Goal: Task Accomplishment & Management: Complete application form

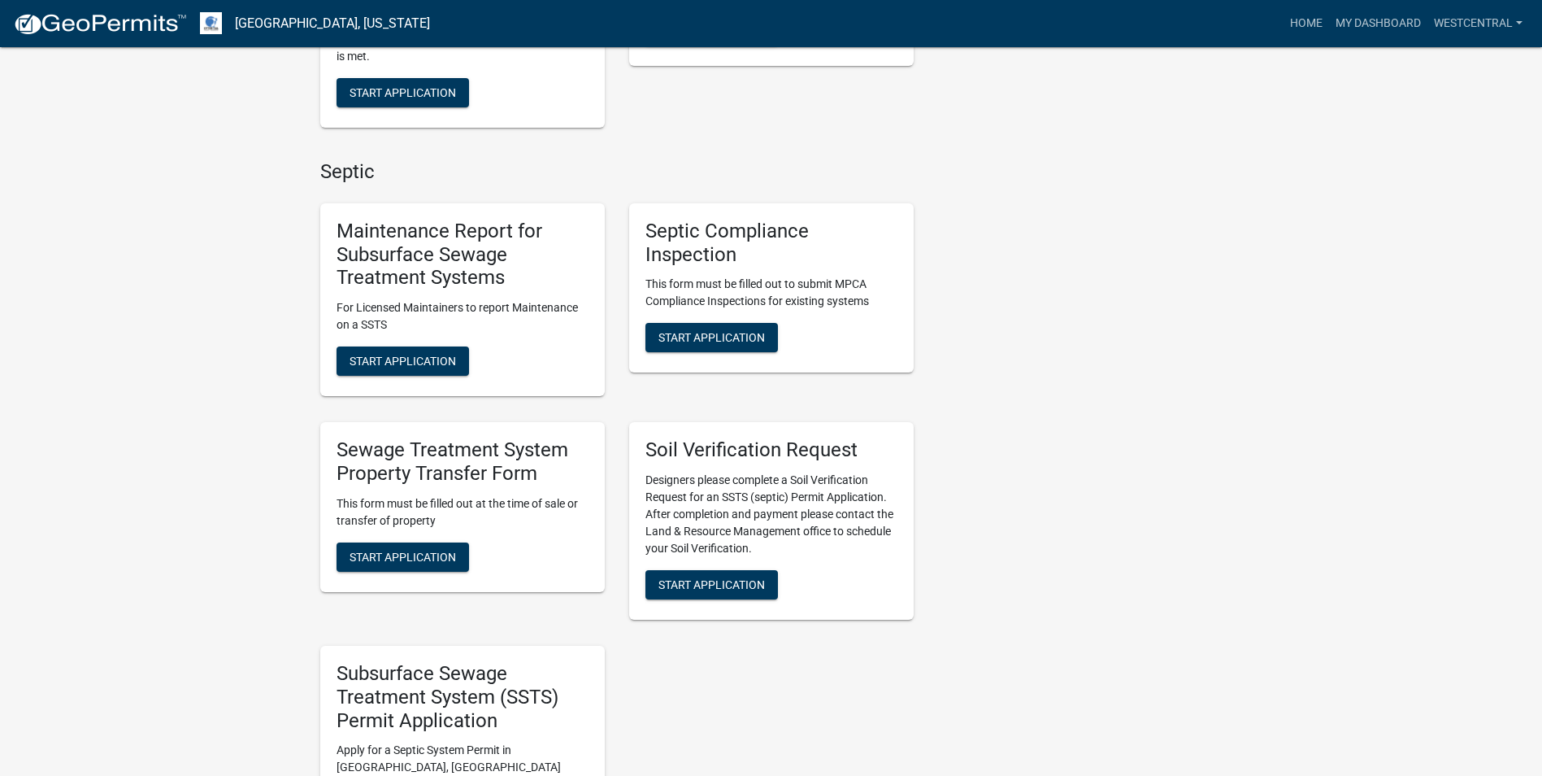
scroll to position [732, 0]
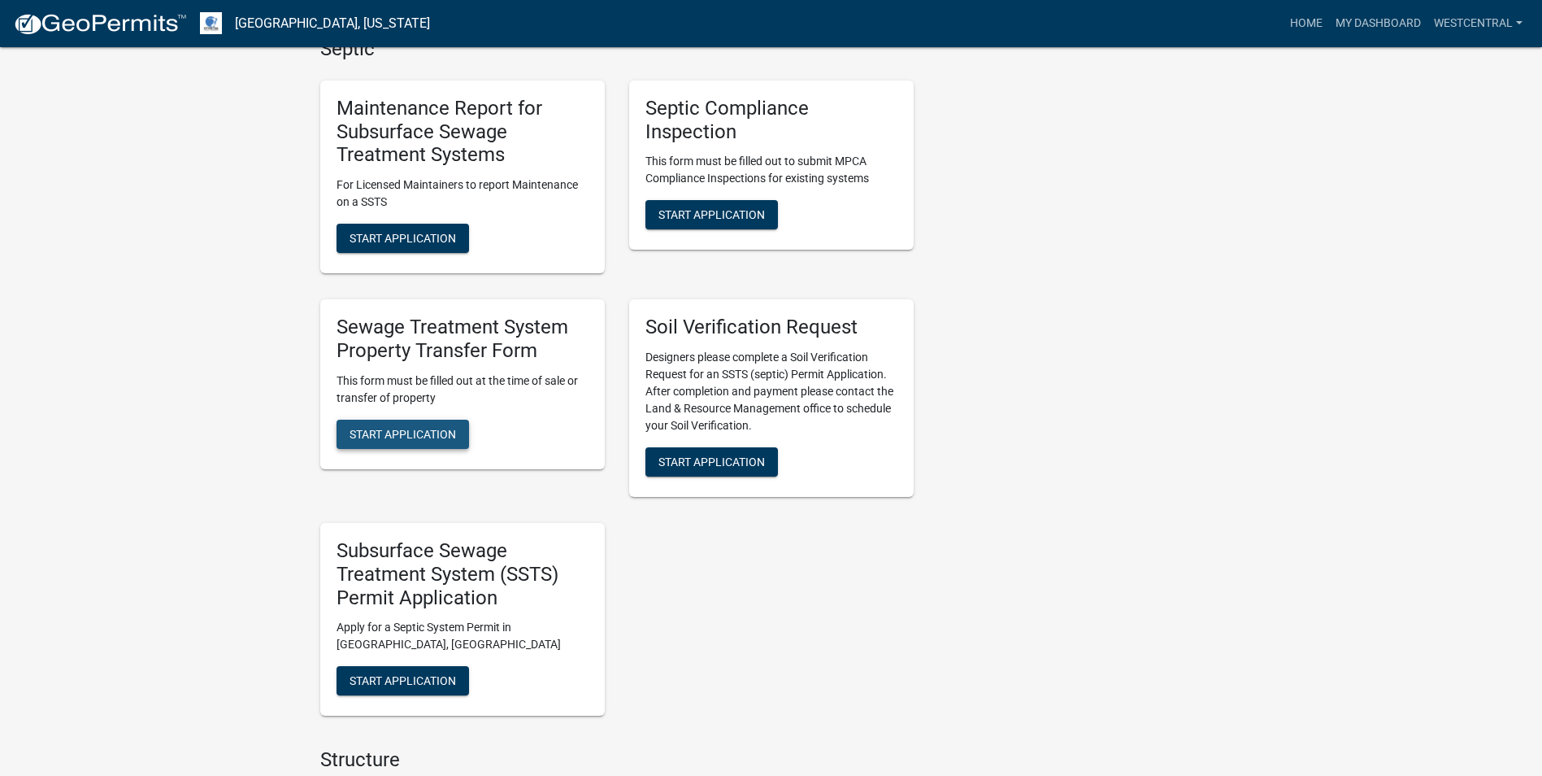
click at [389, 435] on span "Start Application" at bounding box center [403, 433] width 107 height 13
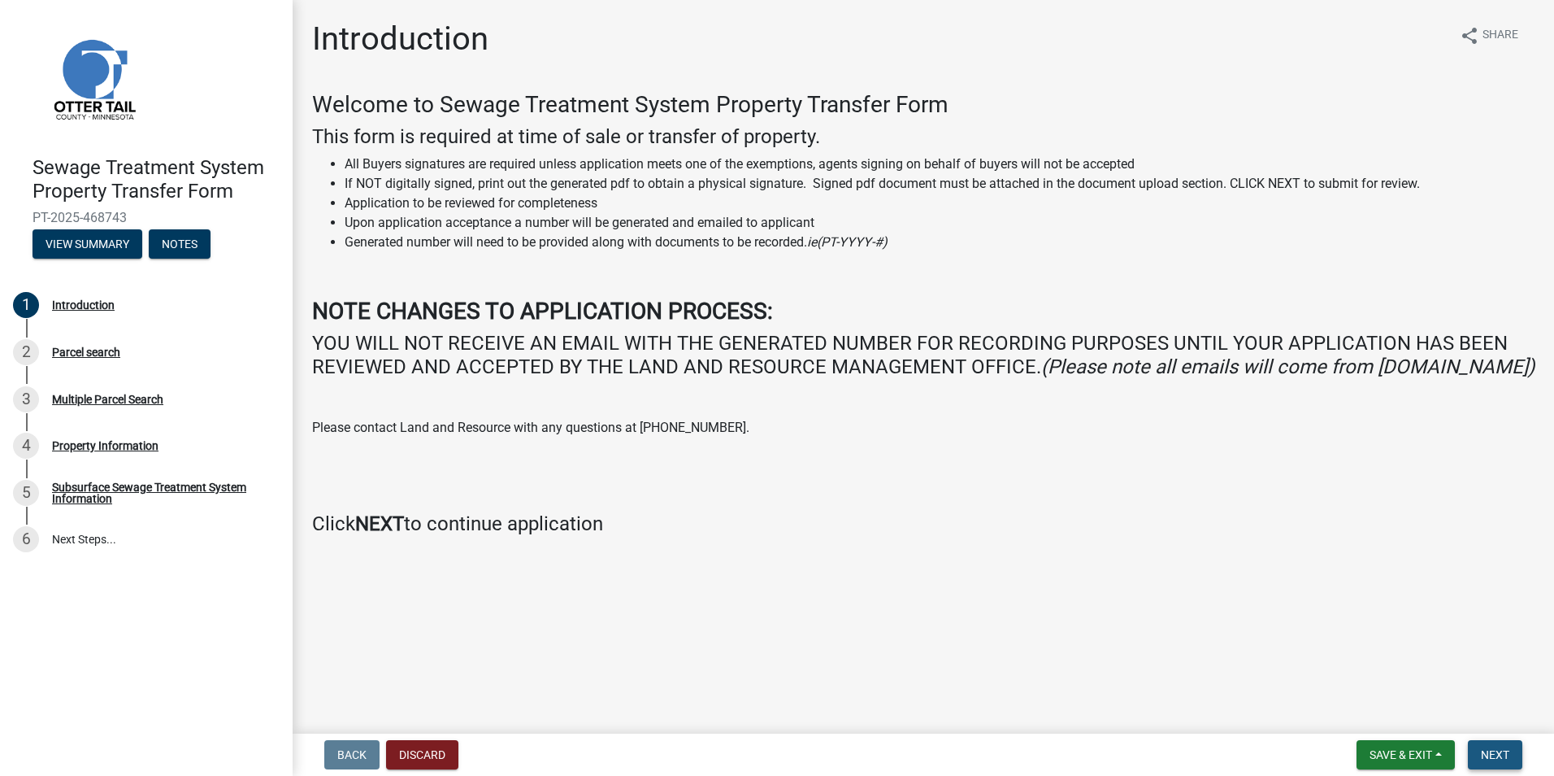
click at [1513, 747] on button "Next" at bounding box center [1495, 754] width 54 height 29
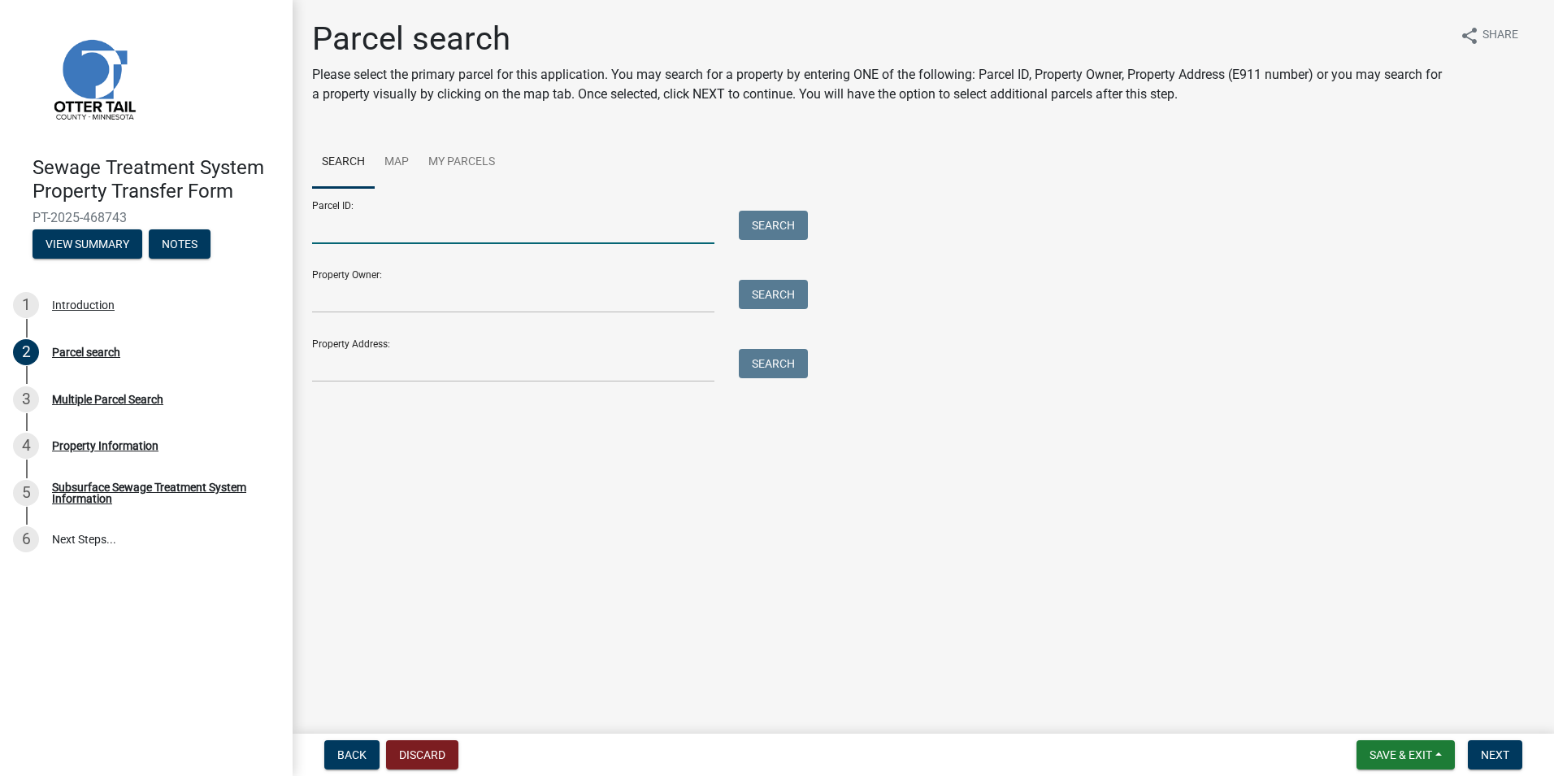
click at [363, 223] on input "Parcel ID:" at bounding box center [513, 227] width 402 height 33
type input "41000130096000"
click at [777, 230] on button "Search" at bounding box center [773, 225] width 69 height 29
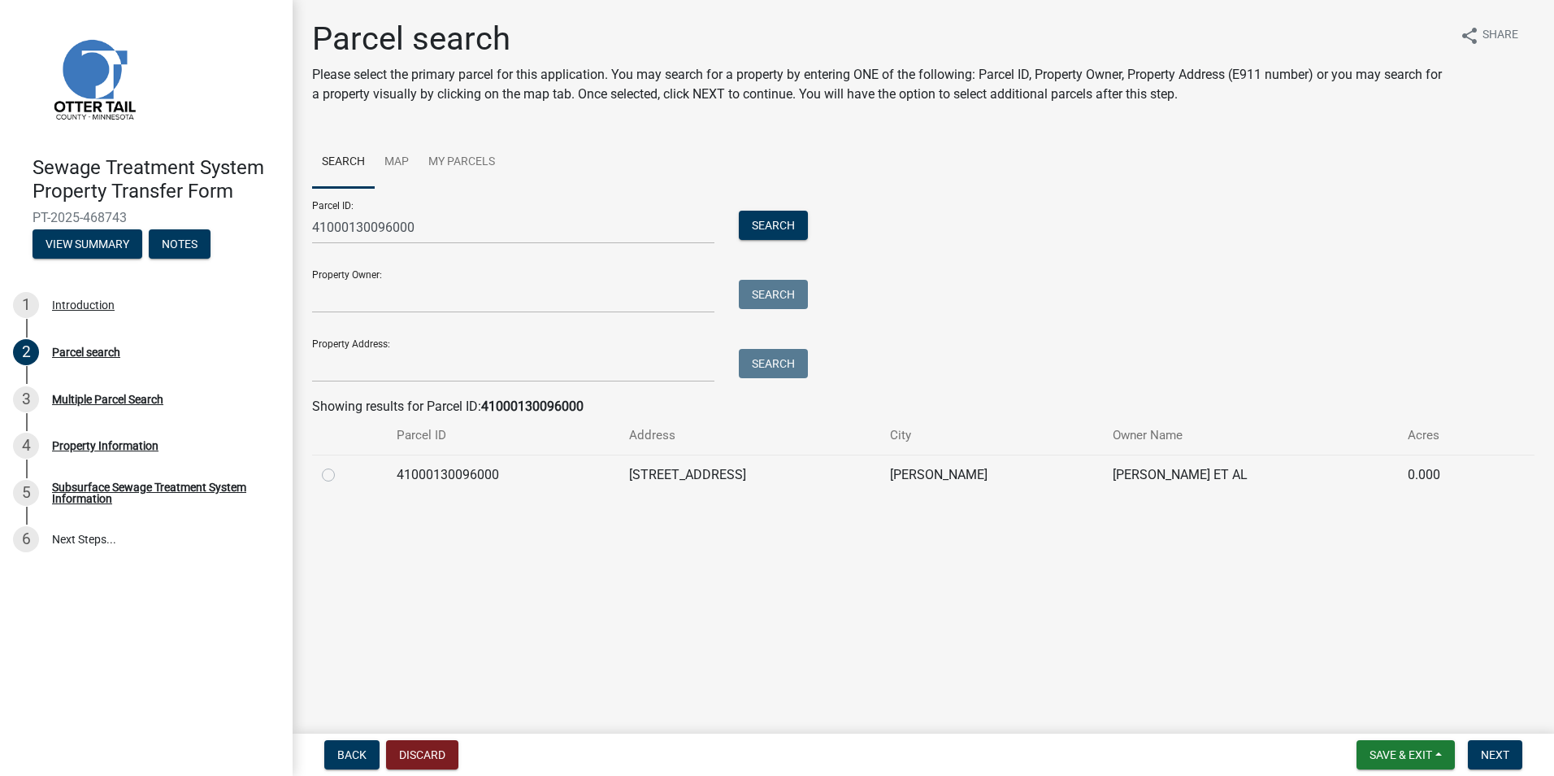
drag, startPoint x: 328, startPoint y: 472, endPoint x: 355, endPoint y: 506, distance: 43.9
click at [341, 465] on label at bounding box center [341, 465] width 0 height 0
click at [341, 474] on input "radio" at bounding box center [346, 470] width 11 height 11
radio input "true"
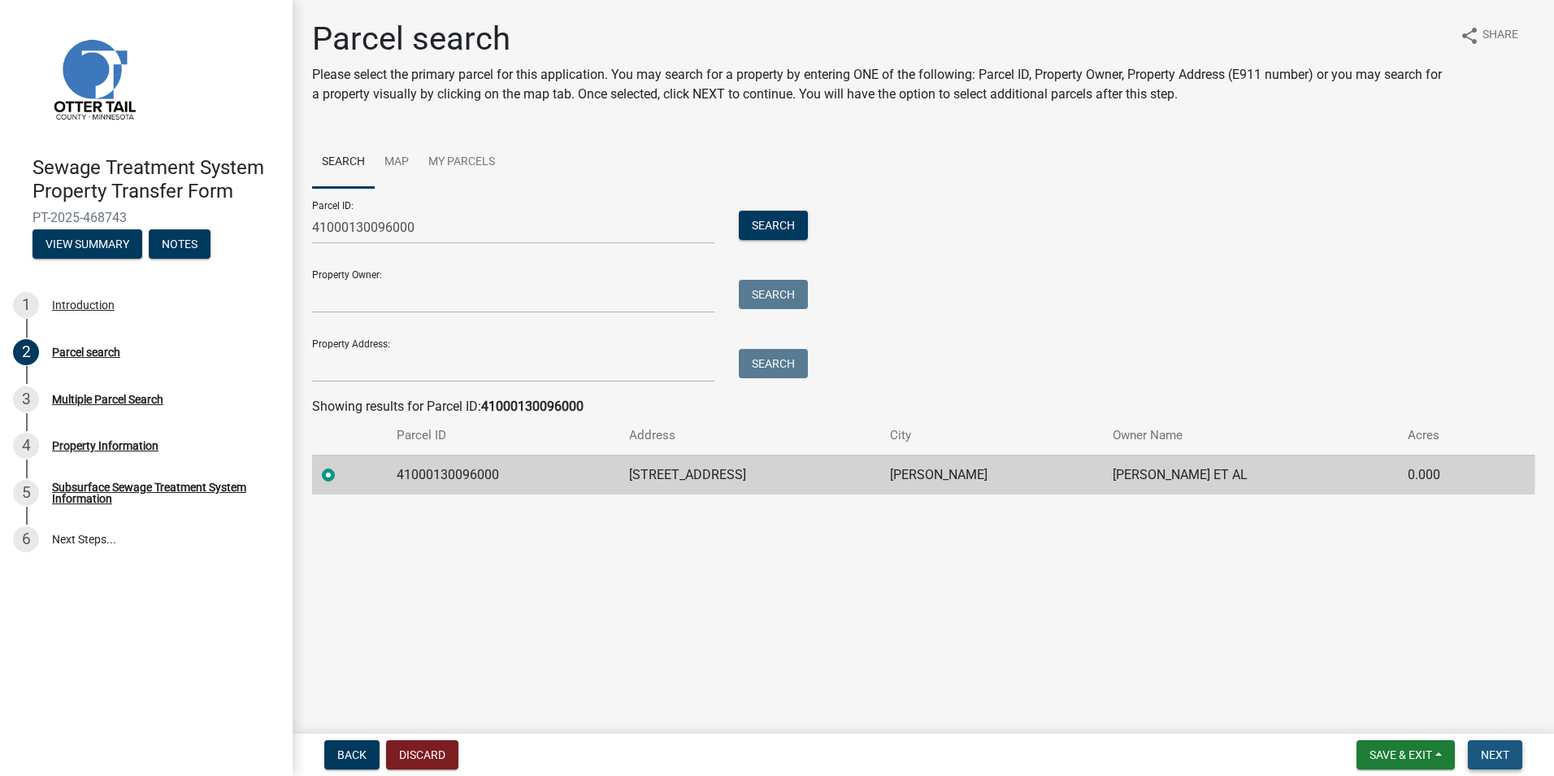
click at [1494, 754] on span "Next" at bounding box center [1495, 754] width 28 height 13
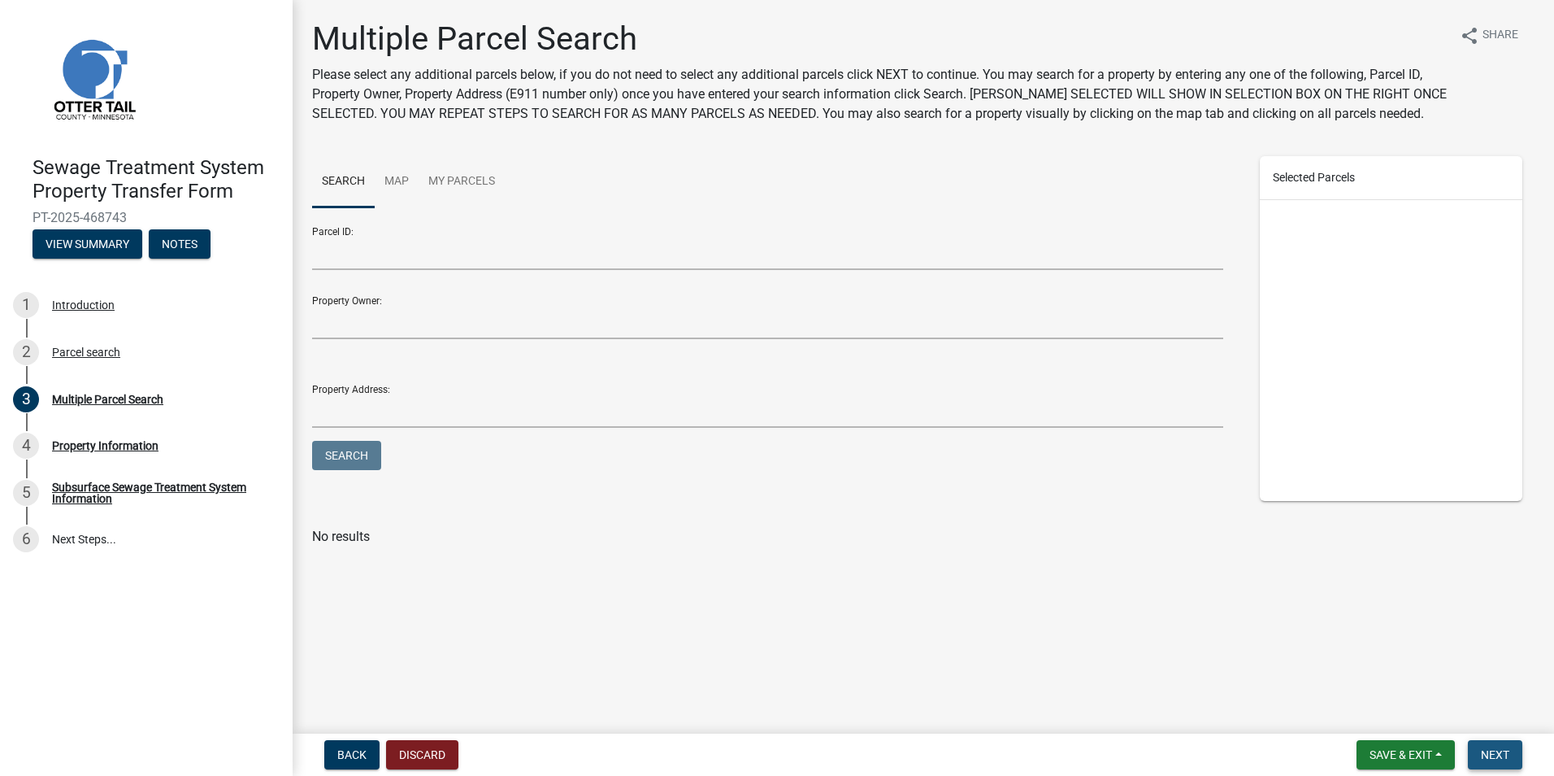
click at [1484, 748] on span "Next" at bounding box center [1495, 754] width 28 height 13
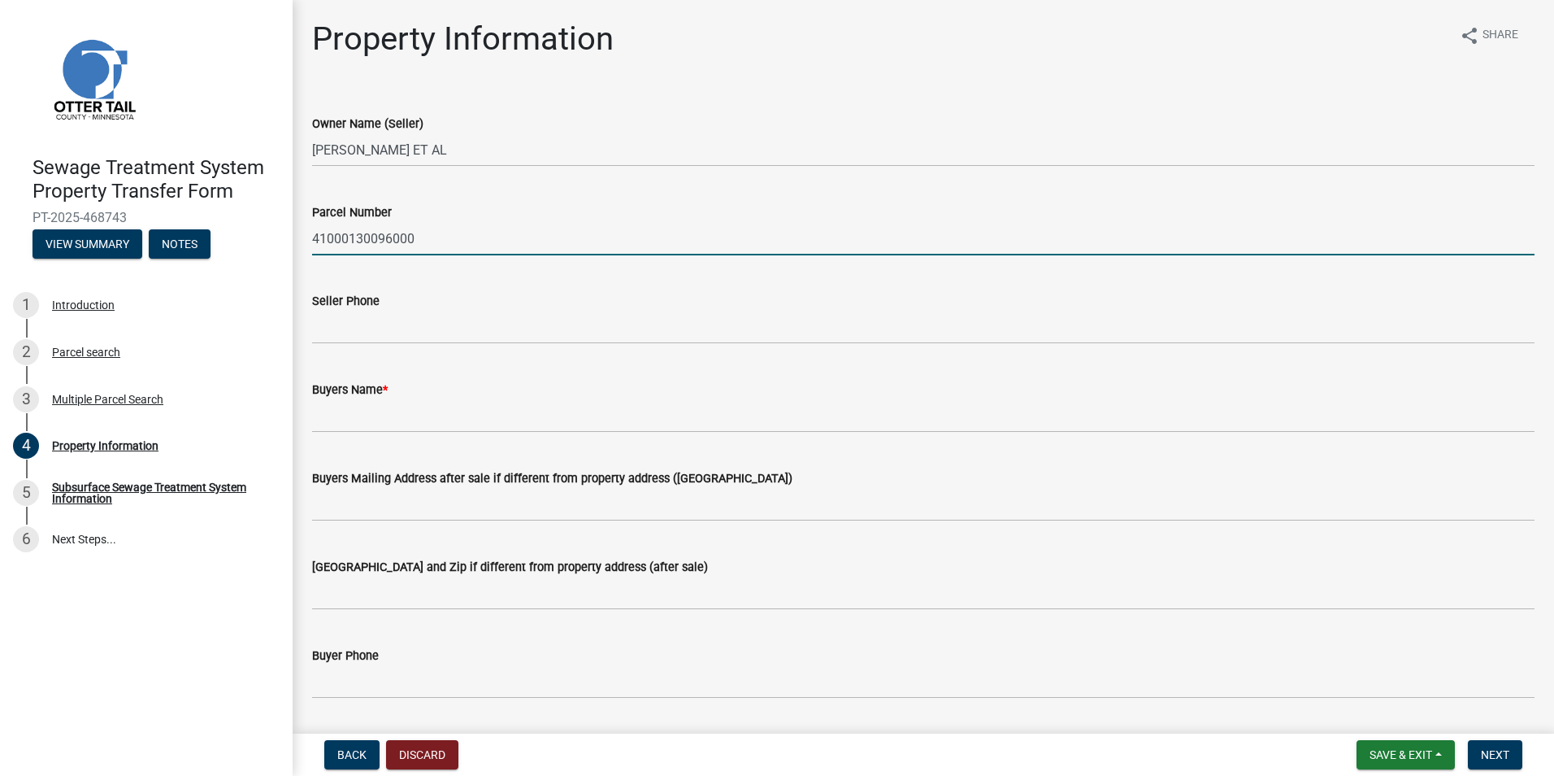
click at [433, 238] on input "41000130096000" at bounding box center [923, 238] width 1223 height 33
type input "41000130096000 (part of)"
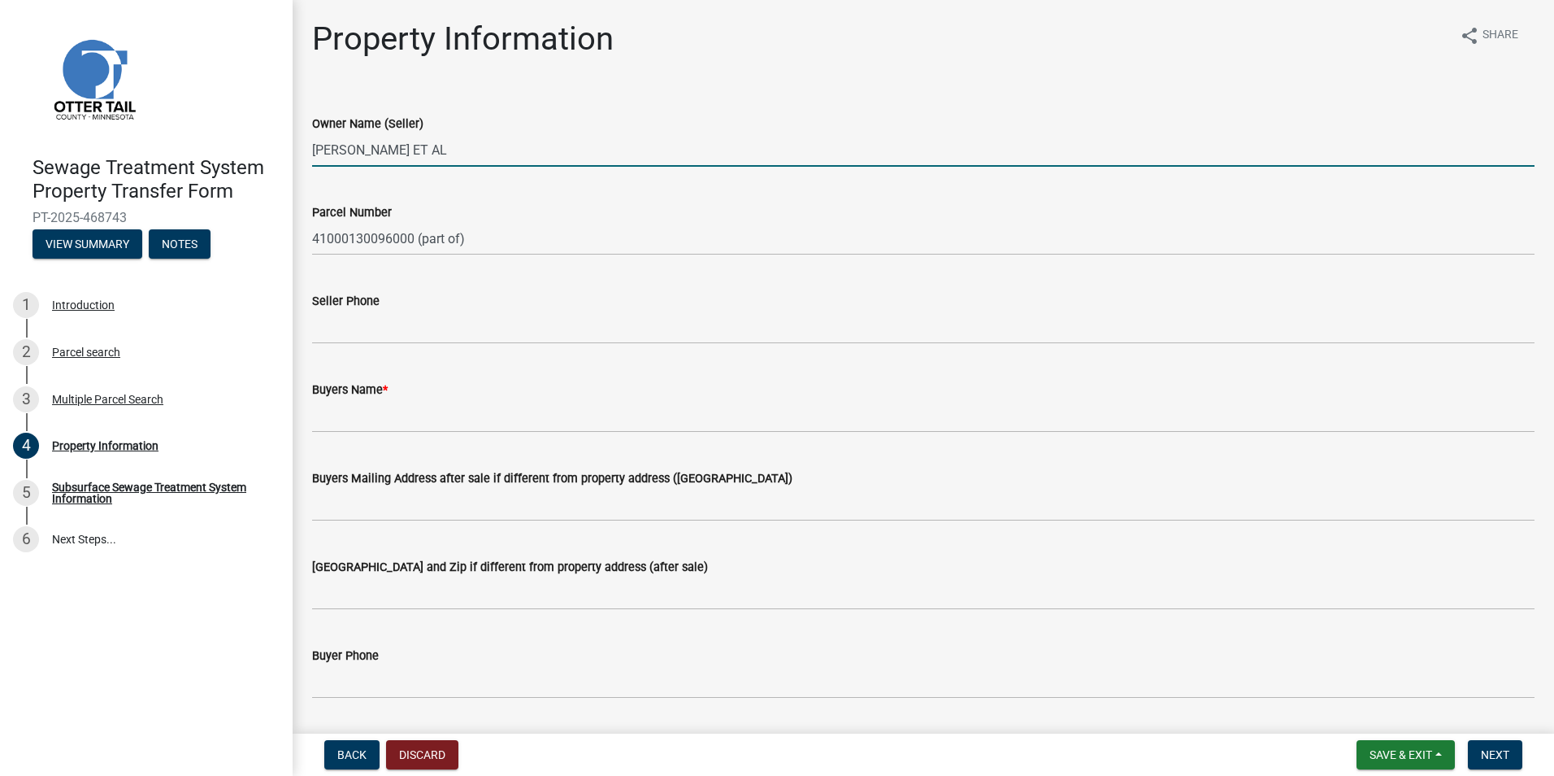
drag, startPoint x: 463, startPoint y: 151, endPoint x: 298, endPoint y: 148, distance: 164.3
click at [298, 148] on div "Property Information share Share Owner Name (Seller) [PERSON_NAME] ET AL Parcel…" at bounding box center [924, 696] width 1262 height 1352
type input "[PERSON_NAME] and [PERSON_NAME]"
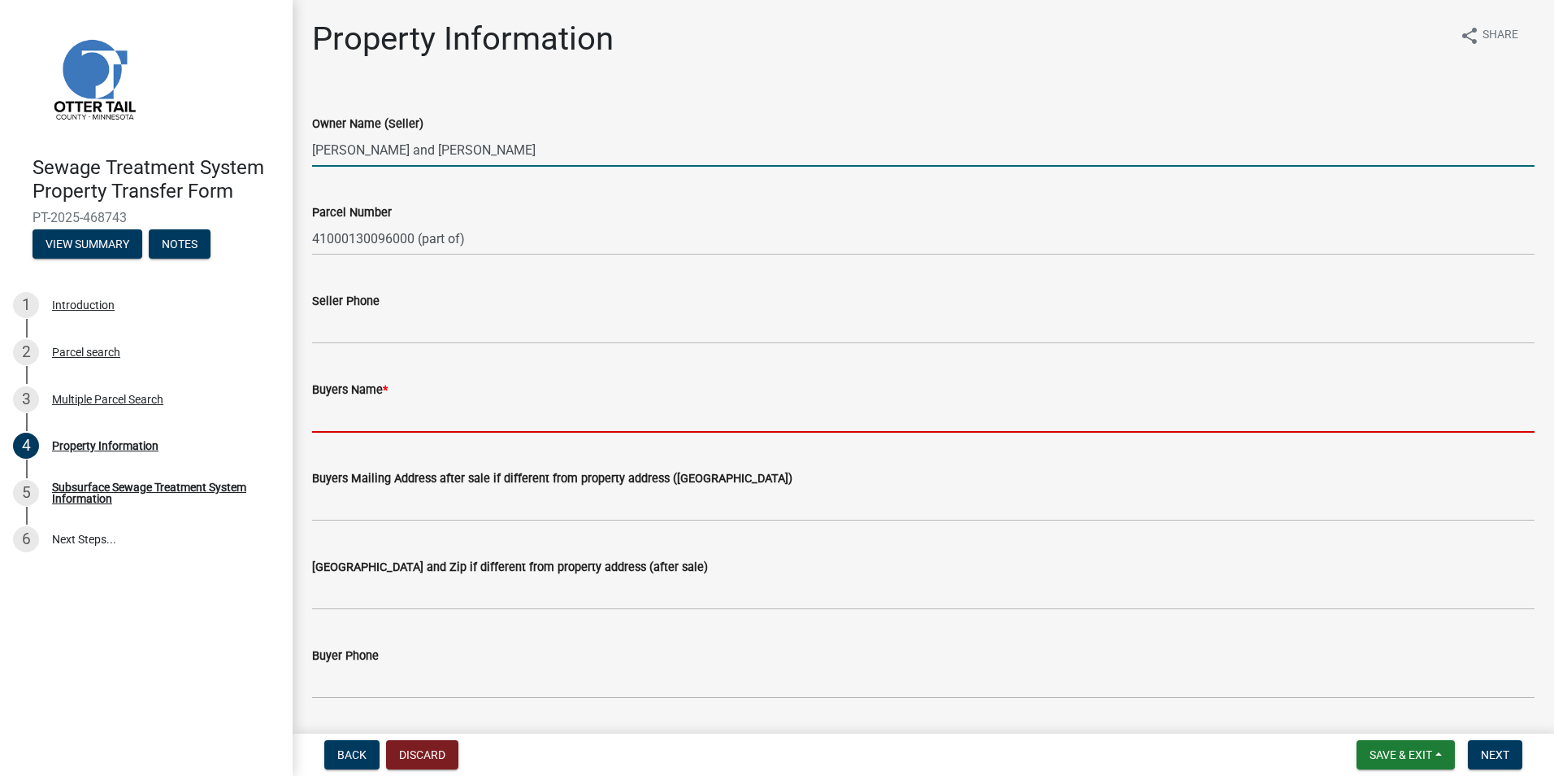
drag, startPoint x: 323, startPoint y: 424, endPoint x: 582, endPoint y: 418, distance: 259.4
click at [323, 424] on input "Buyers Name *" at bounding box center [923, 415] width 1223 height 33
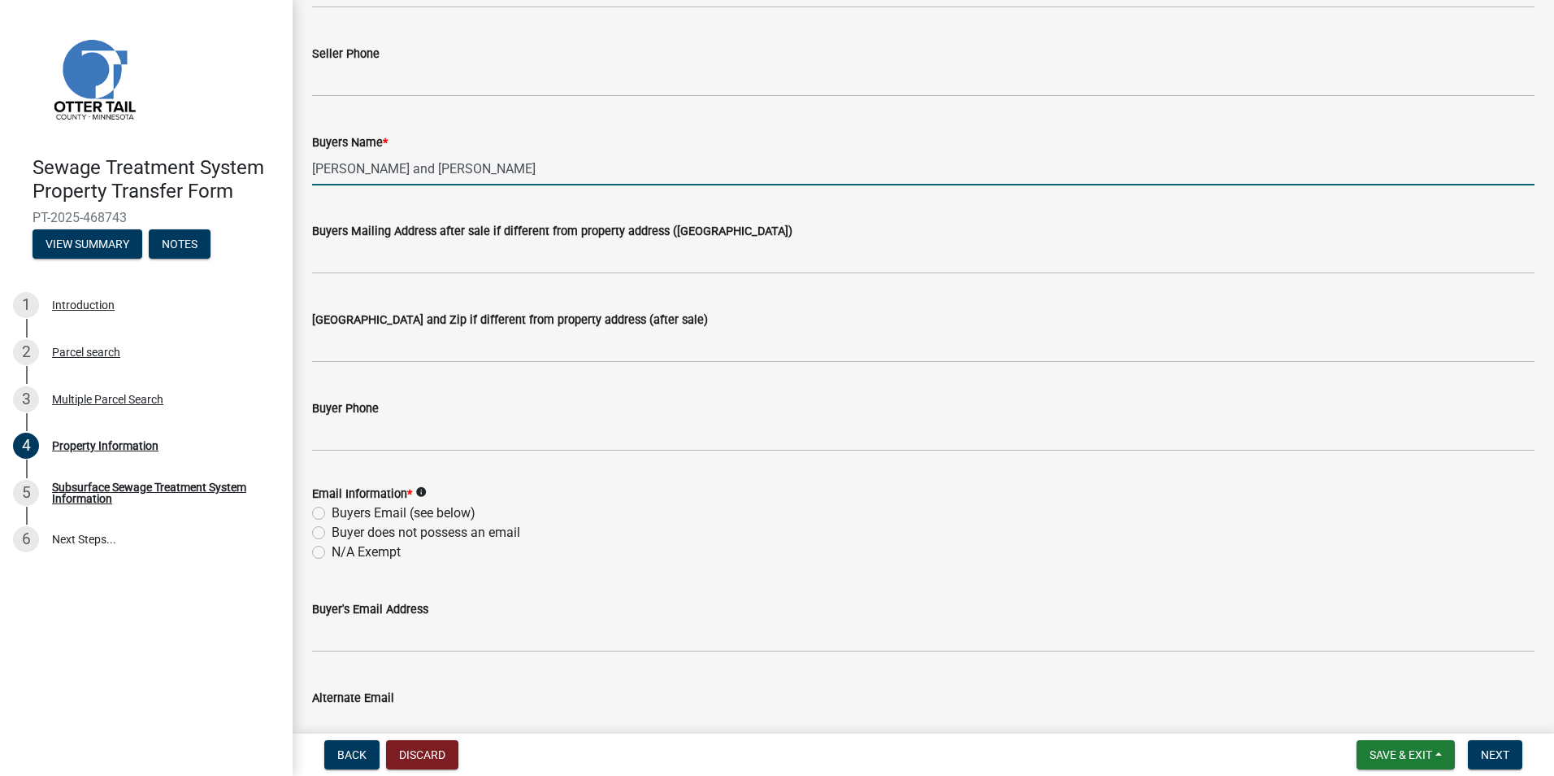
scroll to position [325, 0]
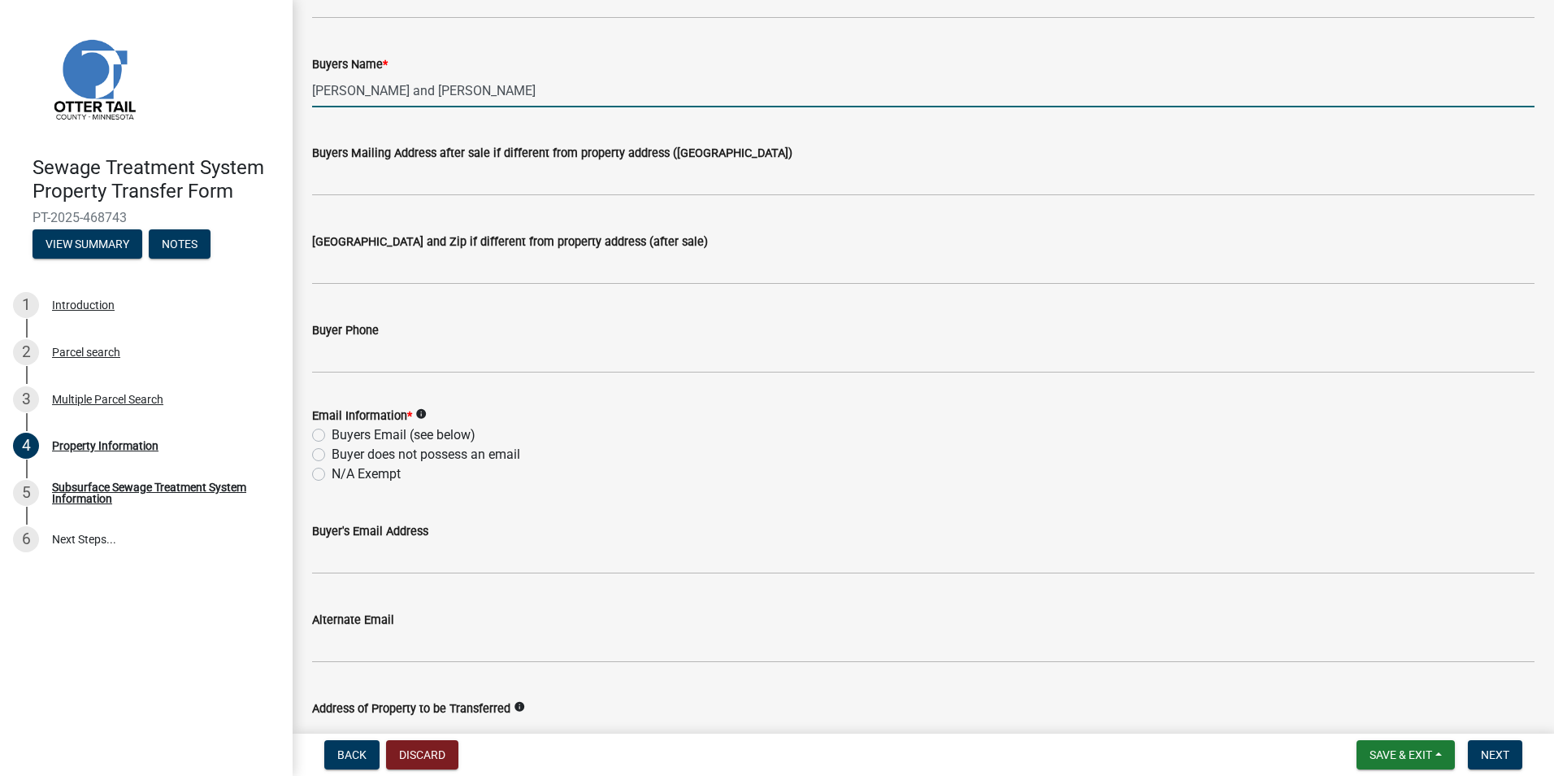
type input "[PERSON_NAME] and [PERSON_NAME]"
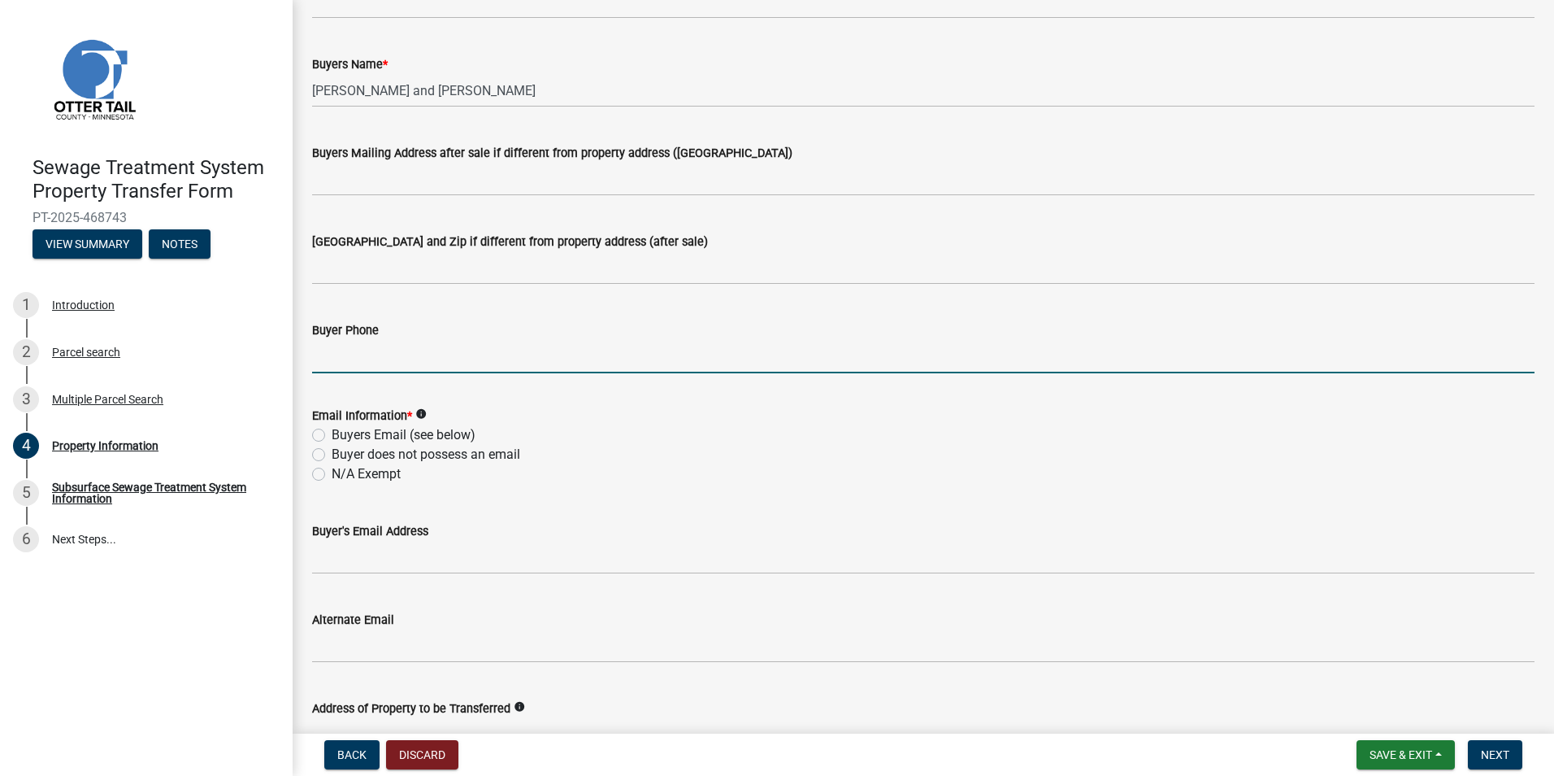
drag, startPoint x: 327, startPoint y: 361, endPoint x: 387, endPoint y: 343, distance: 62.8
click at [326, 361] on input "Buyer Phone" at bounding box center [923, 356] width 1223 height 33
type input "[PHONE_NUMBER]"
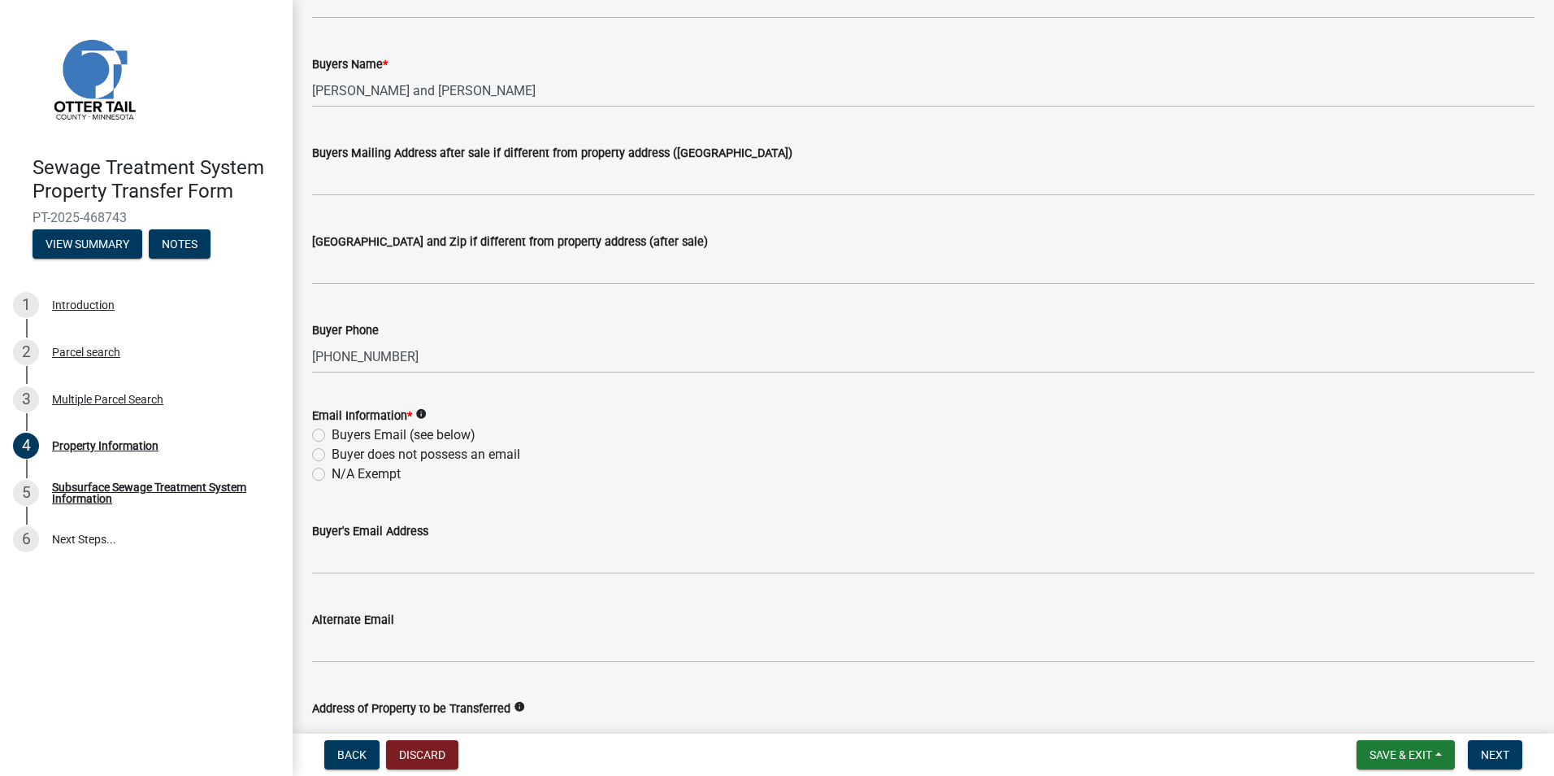
click at [332, 433] on label "Buyers Email (see below)" at bounding box center [404, 435] width 144 height 20
click at [332, 433] on input "Buyers Email (see below)" at bounding box center [337, 430] width 11 height 11
radio input "true"
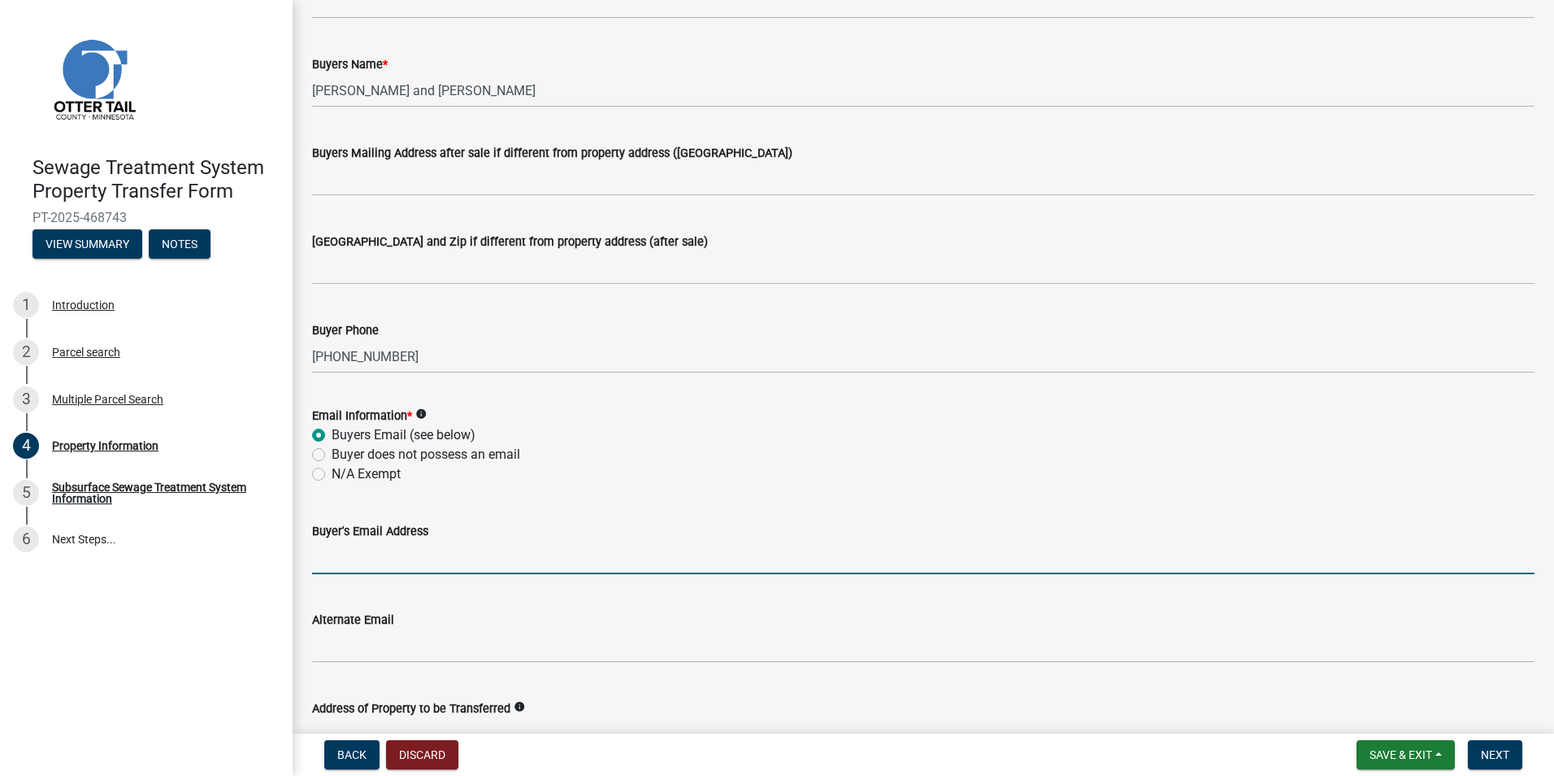
click at [380, 571] on input "Buyer's Email Address" at bounding box center [923, 557] width 1223 height 33
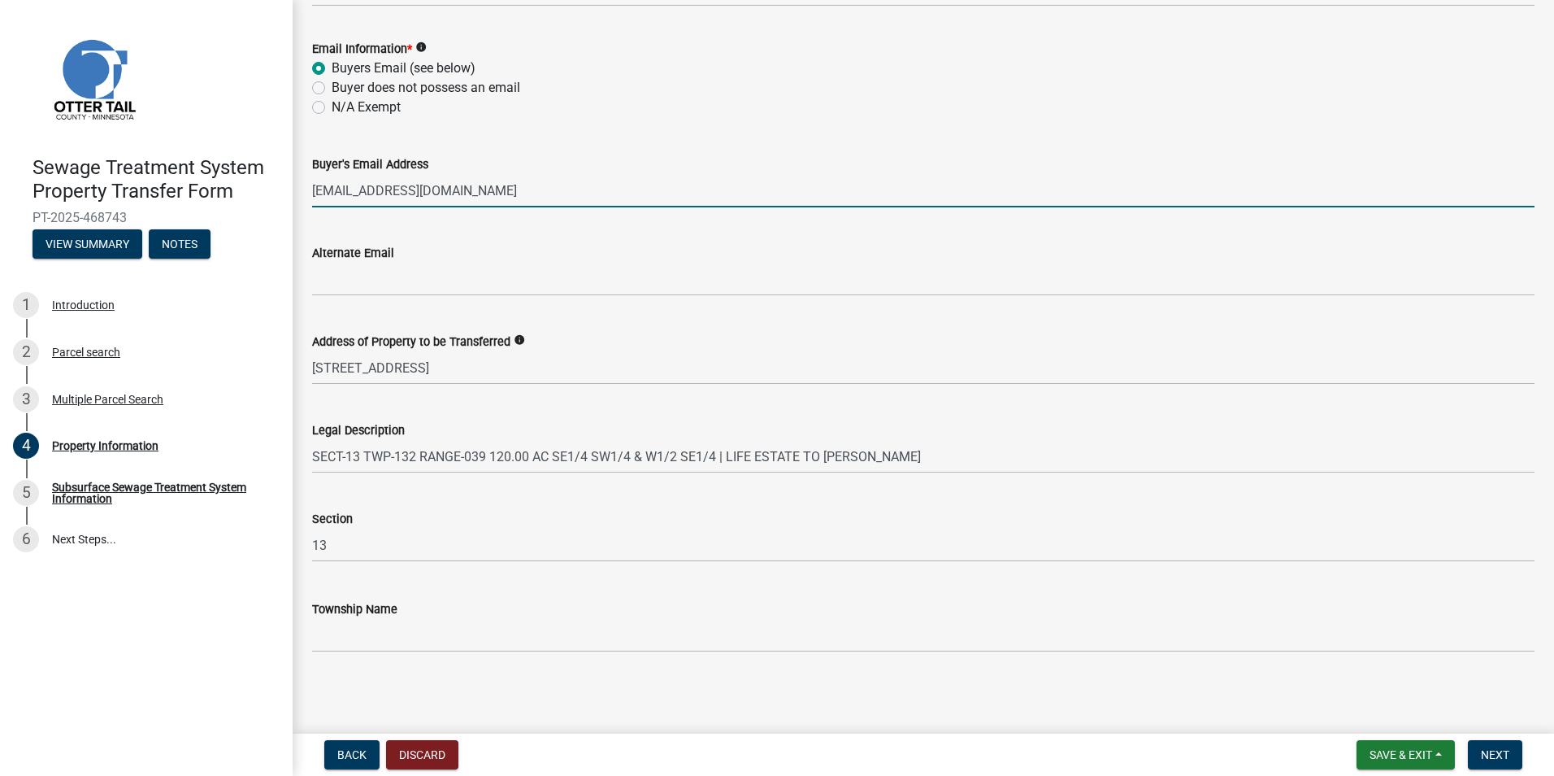
scroll to position [693, 0]
type input "[EMAIL_ADDRESS][DOMAIN_NAME]"
click at [1480, 754] on button "Next" at bounding box center [1495, 754] width 54 height 29
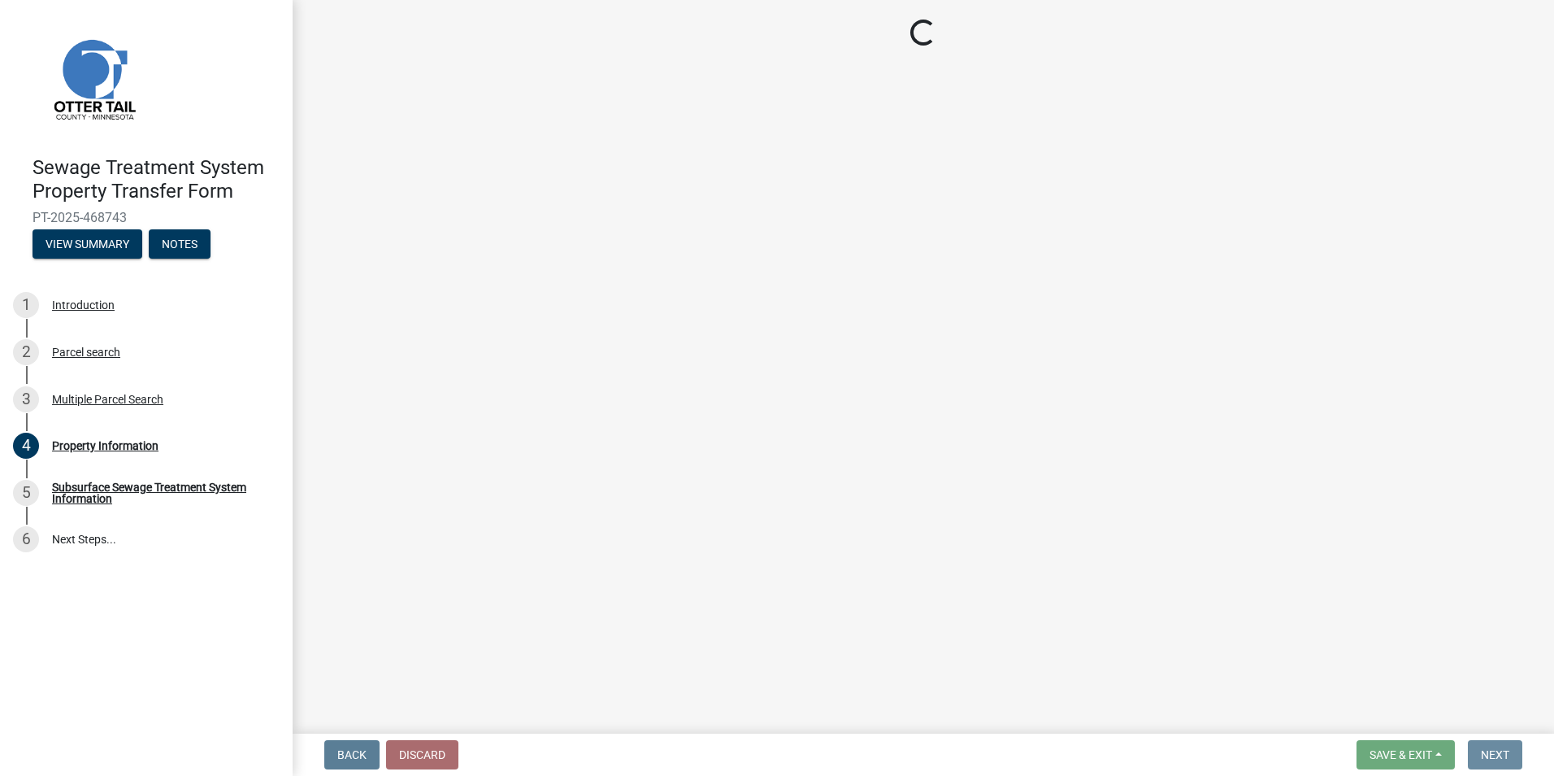
scroll to position [0, 0]
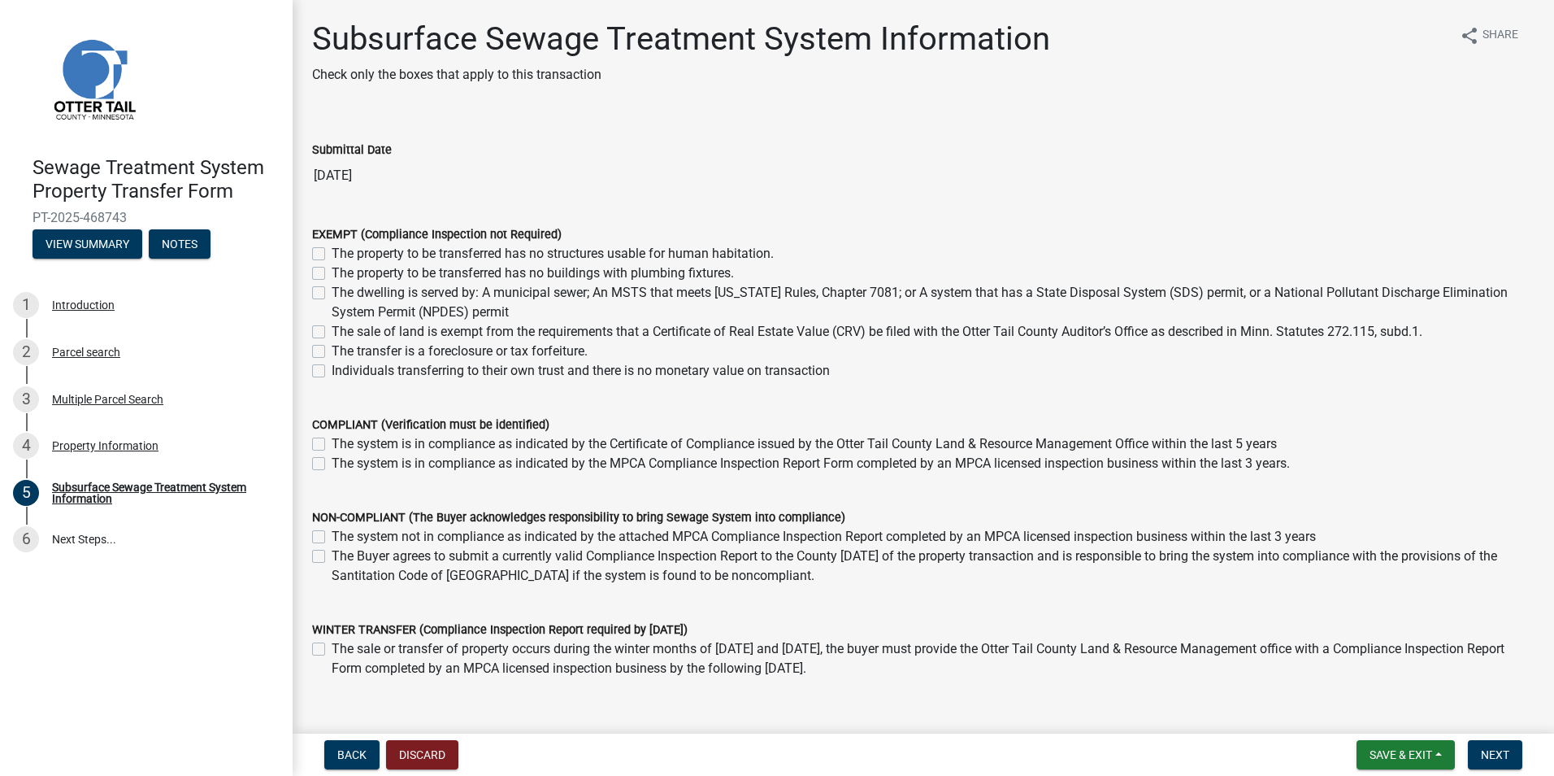
click at [332, 462] on label "The system is in compliance as indicated by the MPCA Compliance Inspection Repo…" at bounding box center [811, 464] width 959 height 20
click at [332, 462] on input "The system is in compliance as indicated by the MPCA Compliance Inspection Repo…" at bounding box center [337, 459] width 11 height 11
checkbox input "true"
checkbox input "false"
checkbox input "true"
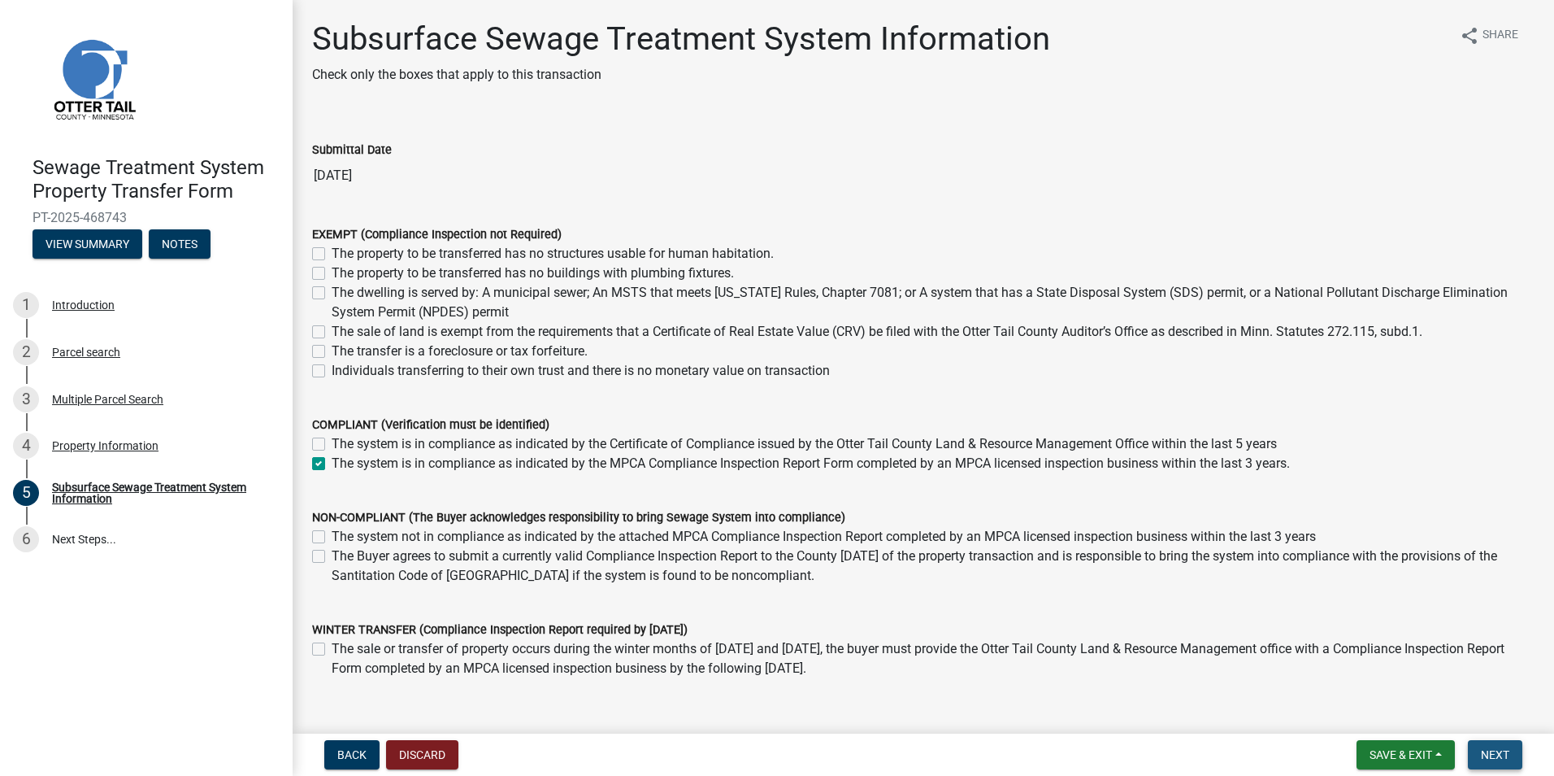
click at [1480, 755] on button "Next" at bounding box center [1495, 754] width 54 height 29
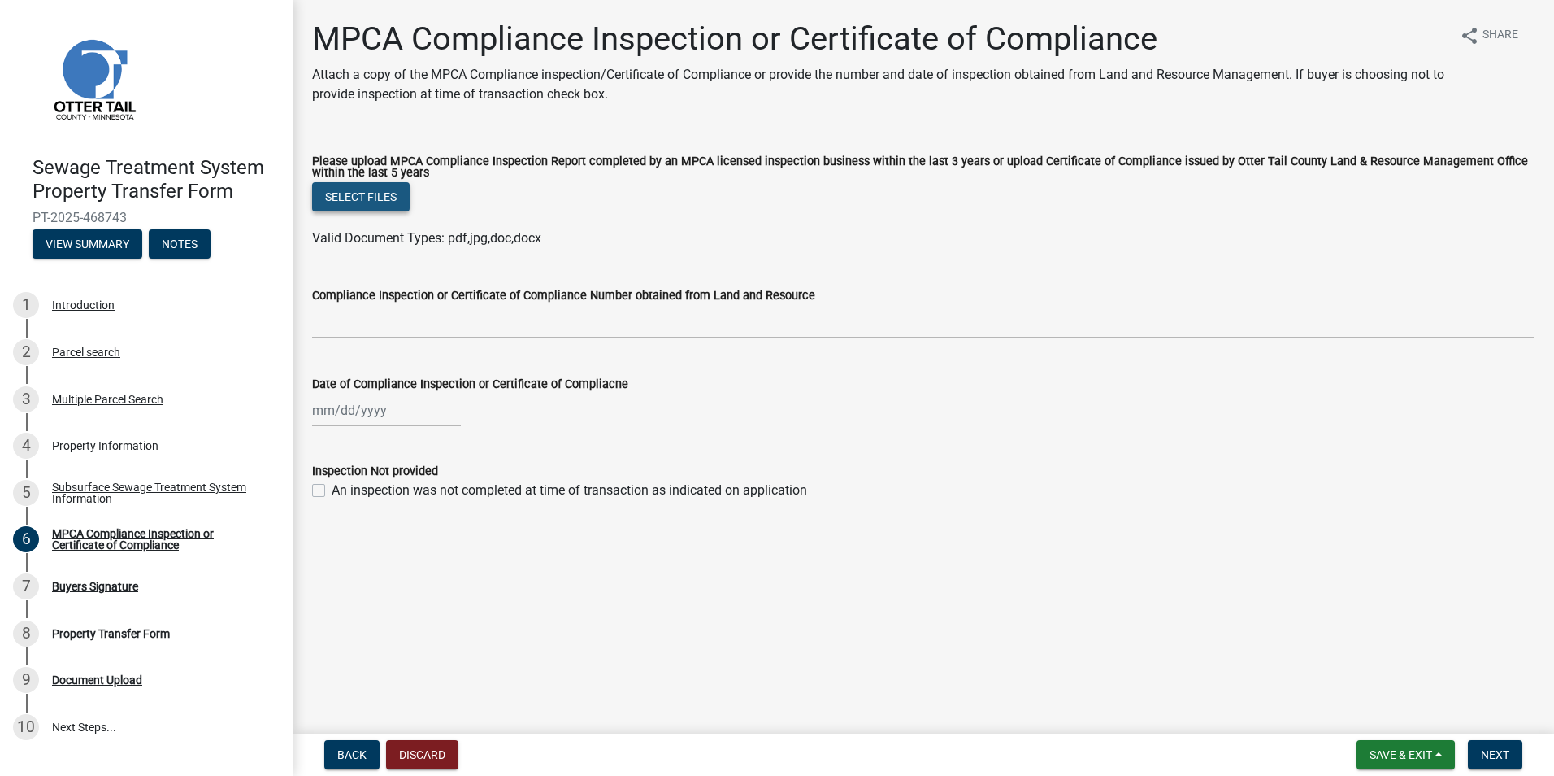
click at [375, 194] on button "Select files" at bounding box center [361, 196] width 98 height 29
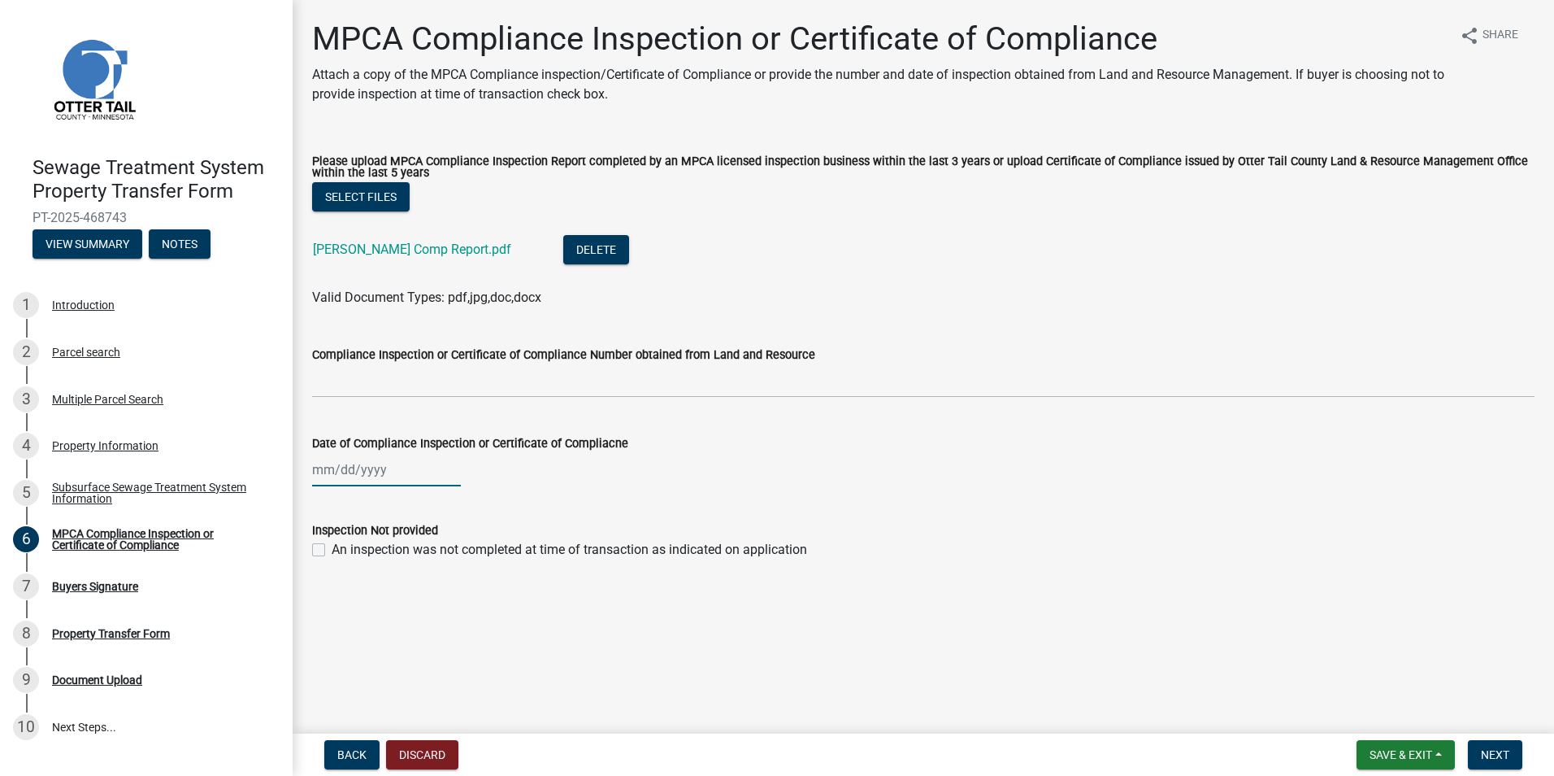
click at [320, 474] on div at bounding box center [386, 469] width 149 height 33
select select "8"
select select "2025"
click at [328, 503] on span "Previous month" at bounding box center [329, 504] width 12 height 12
select select "7"
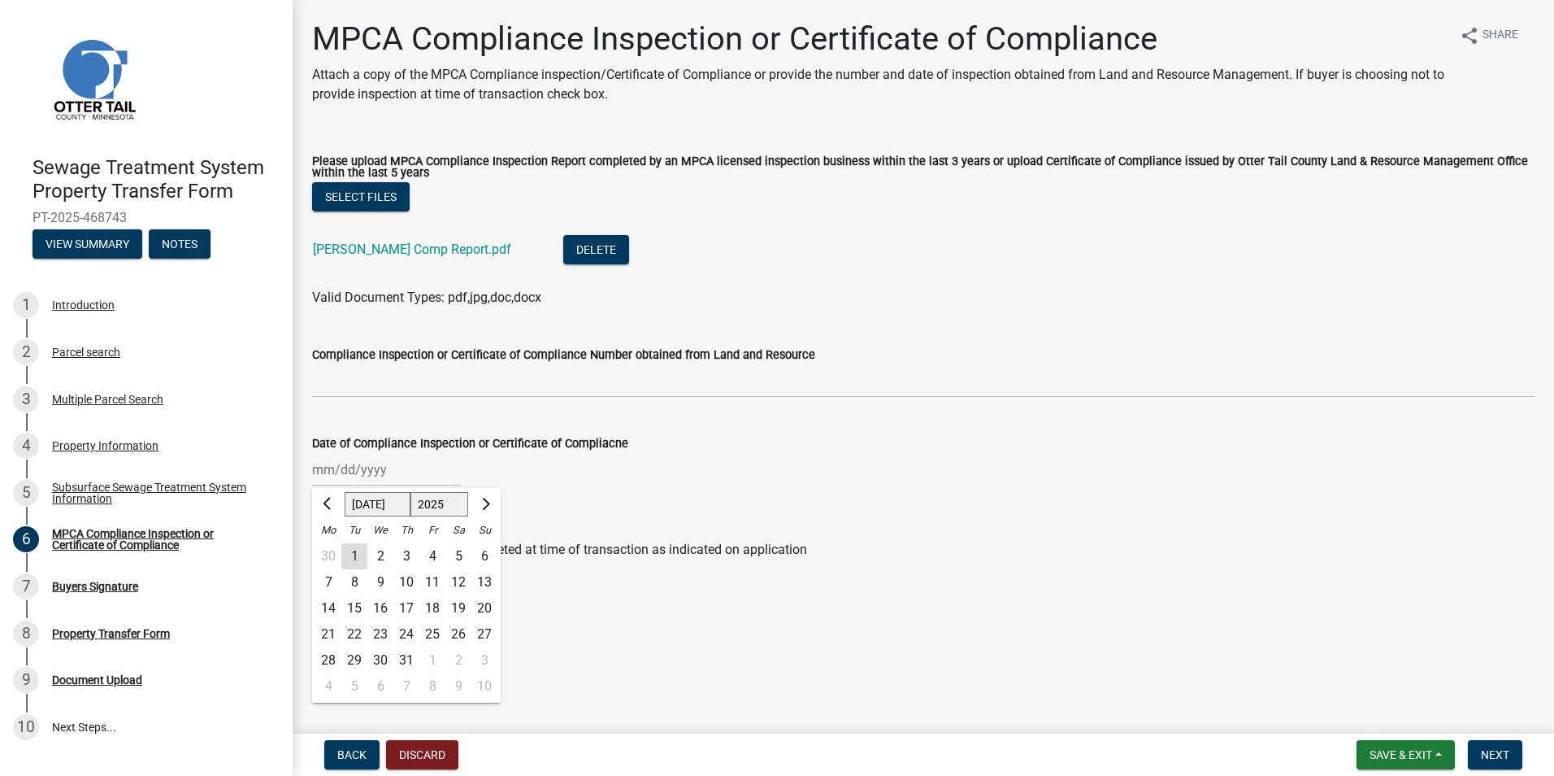
click at [436, 608] on div "18" at bounding box center [433, 608] width 26 height 26
type input "[DATE]"
click at [1489, 750] on span "Next" at bounding box center [1495, 754] width 28 height 13
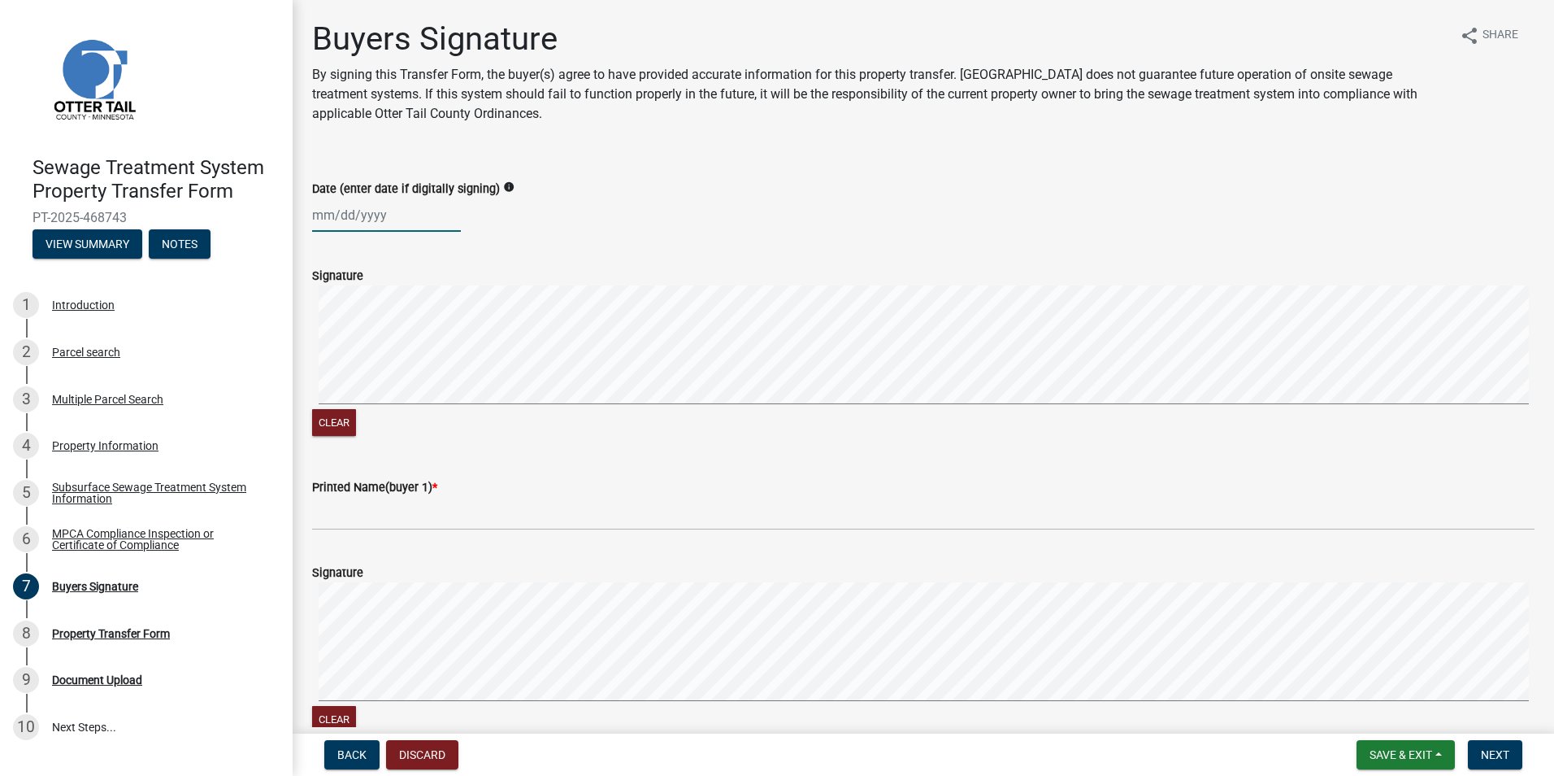
click at [313, 215] on div at bounding box center [386, 214] width 149 height 33
select select "8"
select select "2025"
click at [405, 402] on div "28" at bounding box center [406, 406] width 26 height 26
type input "[DATE]"
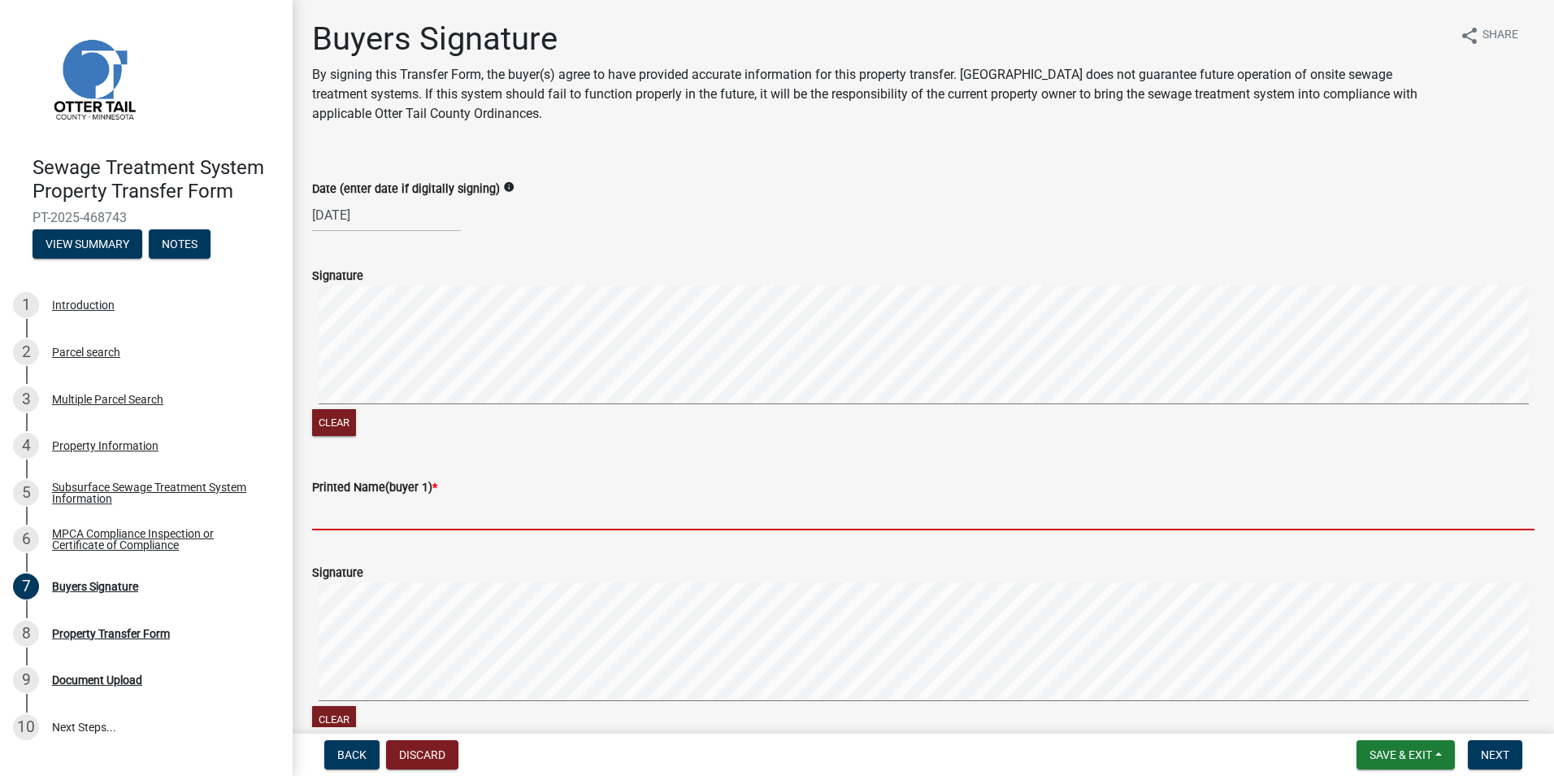
drag, startPoint x: 364, startPoint y: 515, endPoint x: 430, endPoint y: 523, distance: 66.4
click at [364, 515] on input "Printed Name(buyer 1) *" at bounding box center [923, 513] width 1223 height 33
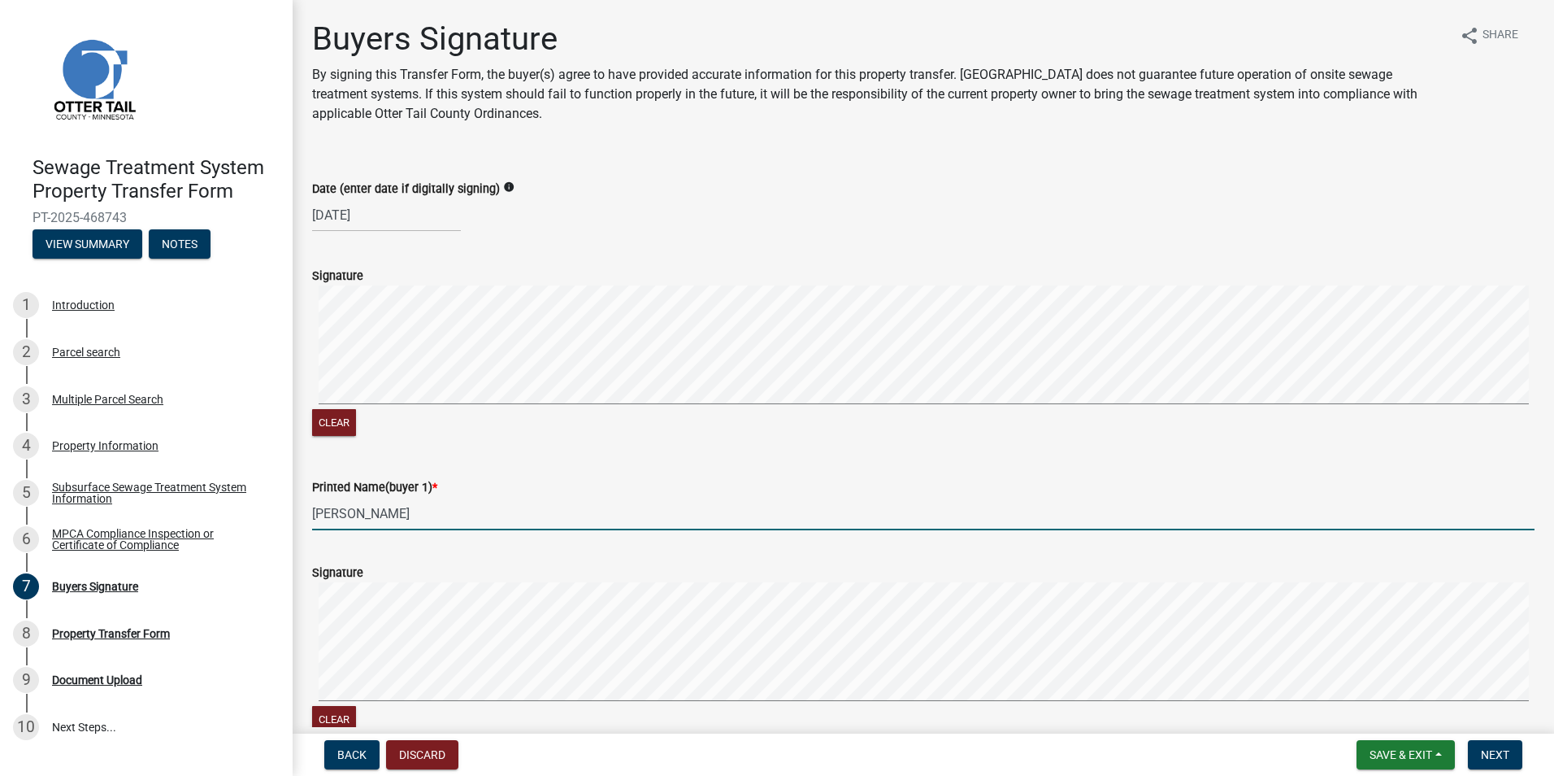
drag, startPoint x: 383, startPoint y: 511, endPoint x: 752, endPoint y: 551, distance: 371.3
drag, startPoint x: 433, startPoint y: 520, endPoint x: 358, endPoint y: 517, distance: 75.6
click at [358, 517] on input "[PERSON_NAME]" at bounding box center [923, 513] width 1223 height 33
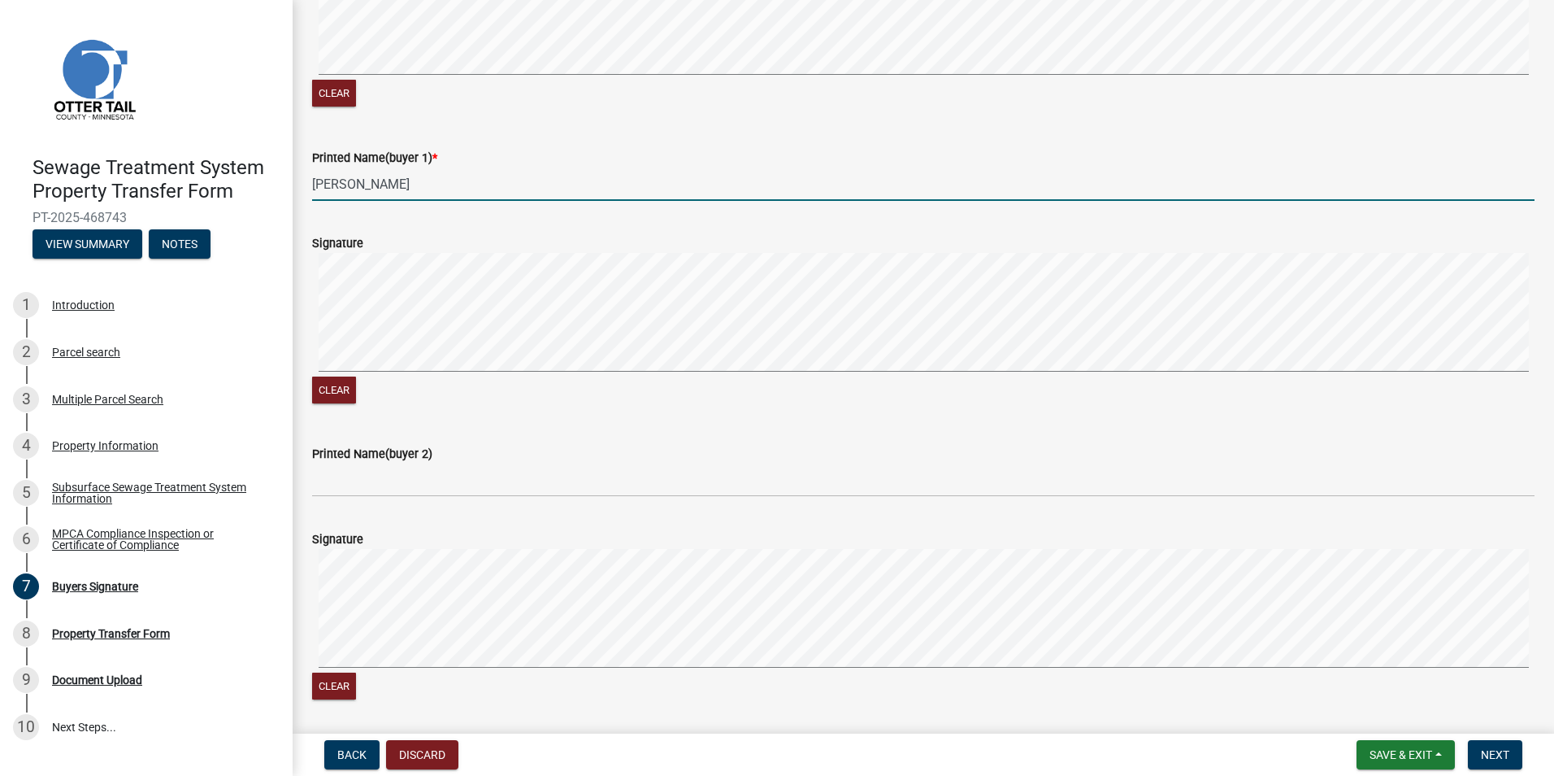
scroll to position [407, 0]
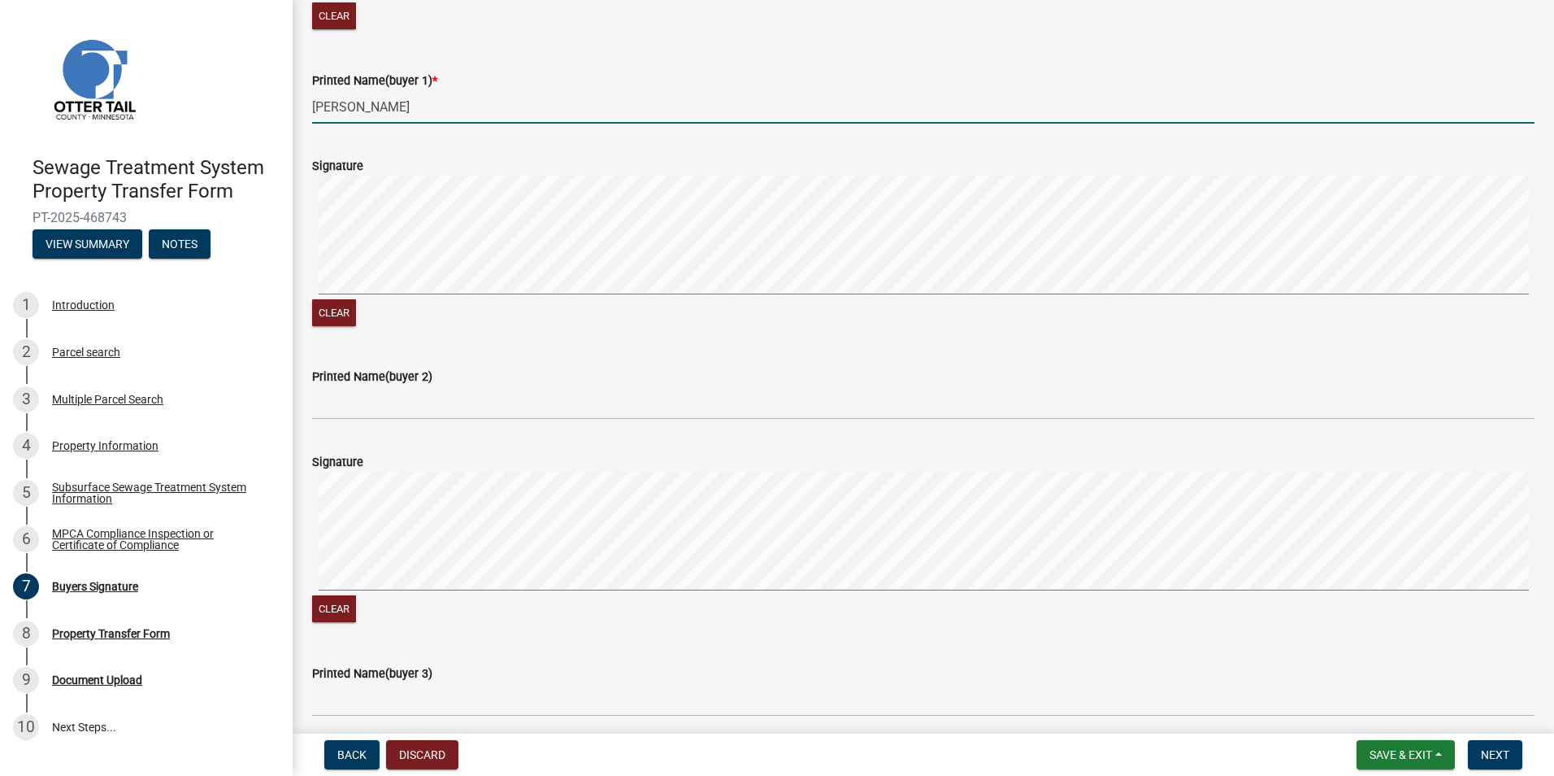
type input "[PERSON_NAME]"
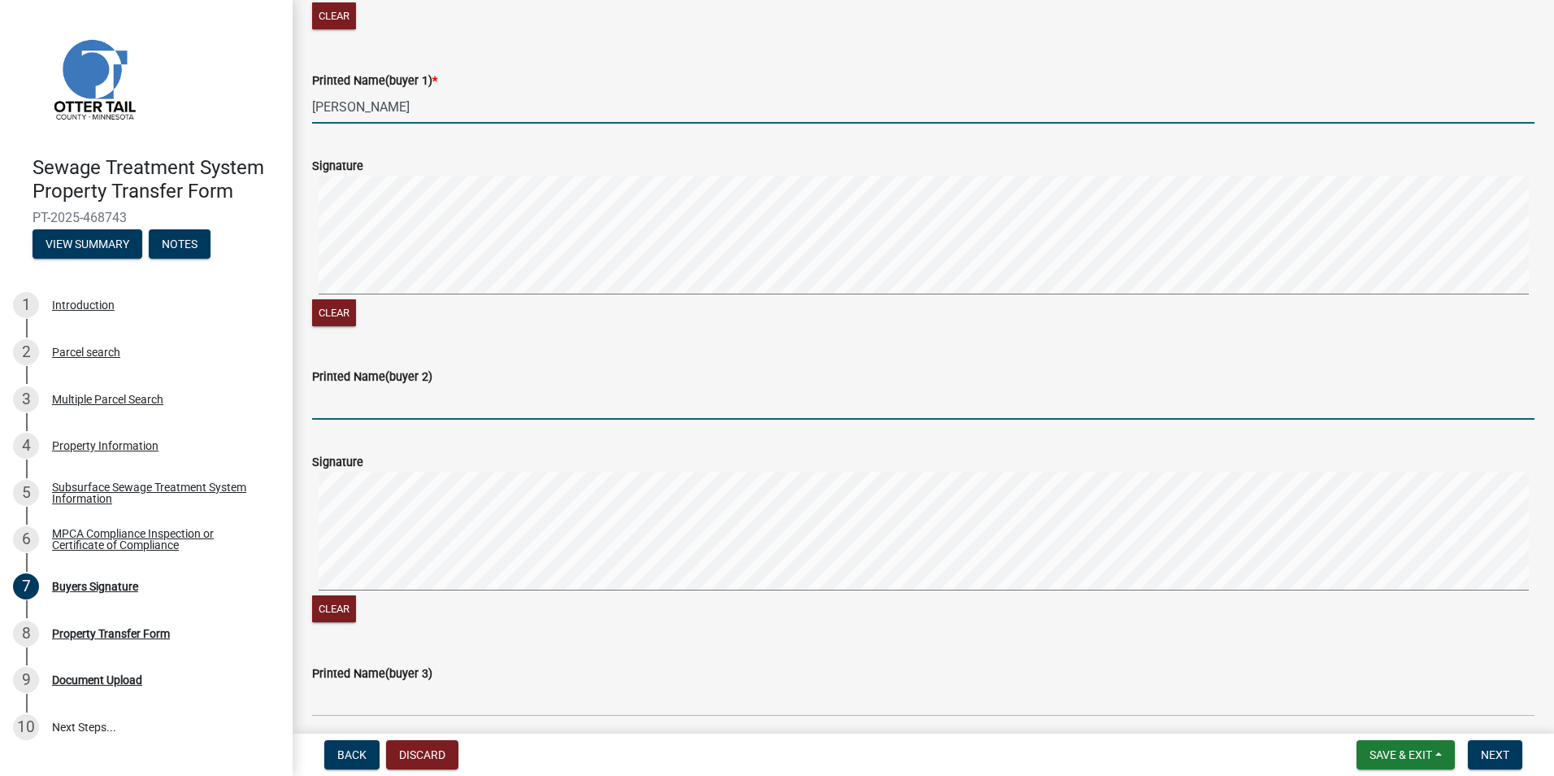
click at [333, 402] on input "Printed Name(buyer 2)" at bounding box center [923, 402] width 1223 height 33
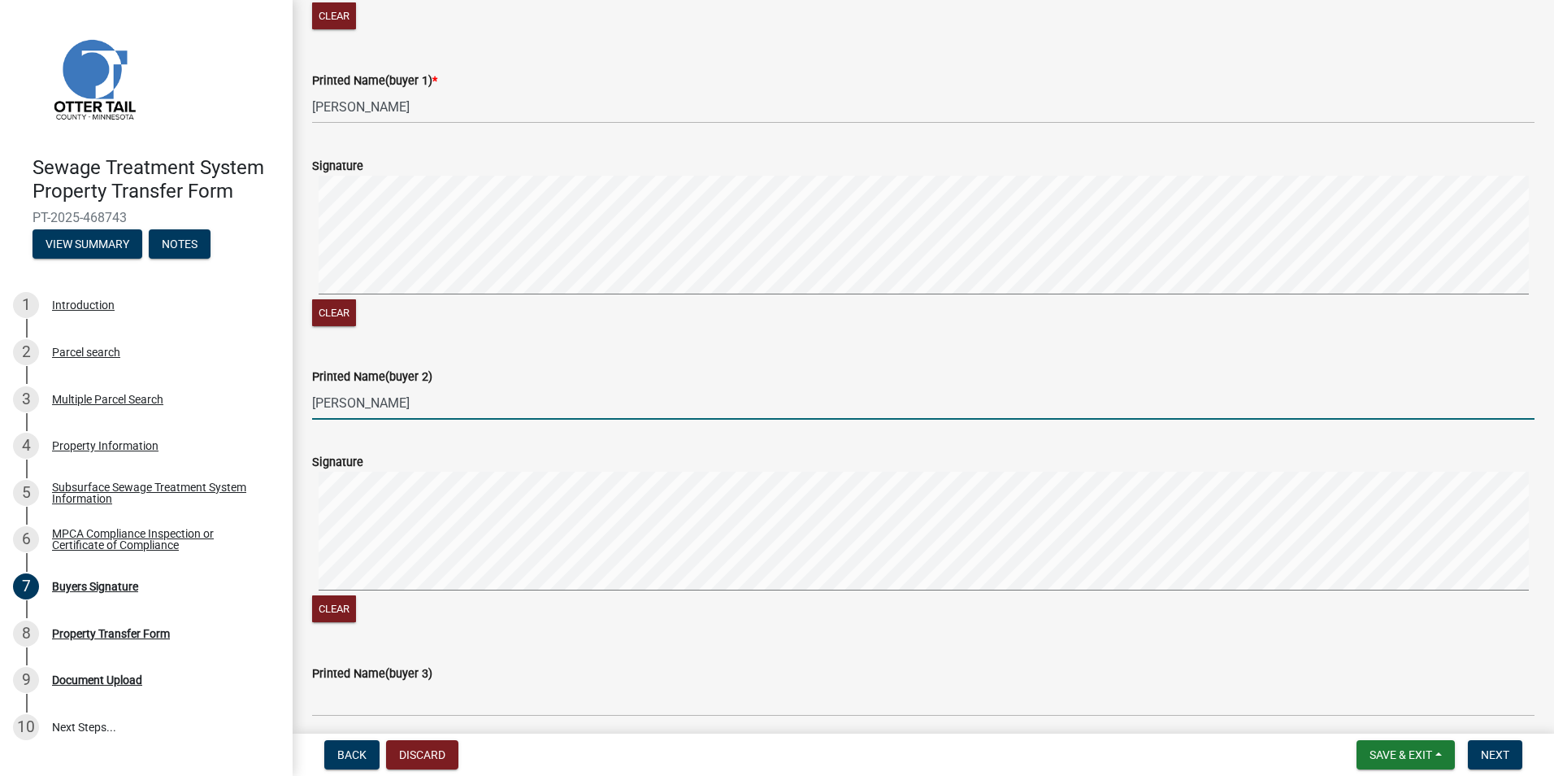
paste input "[PERSON_NAME]"
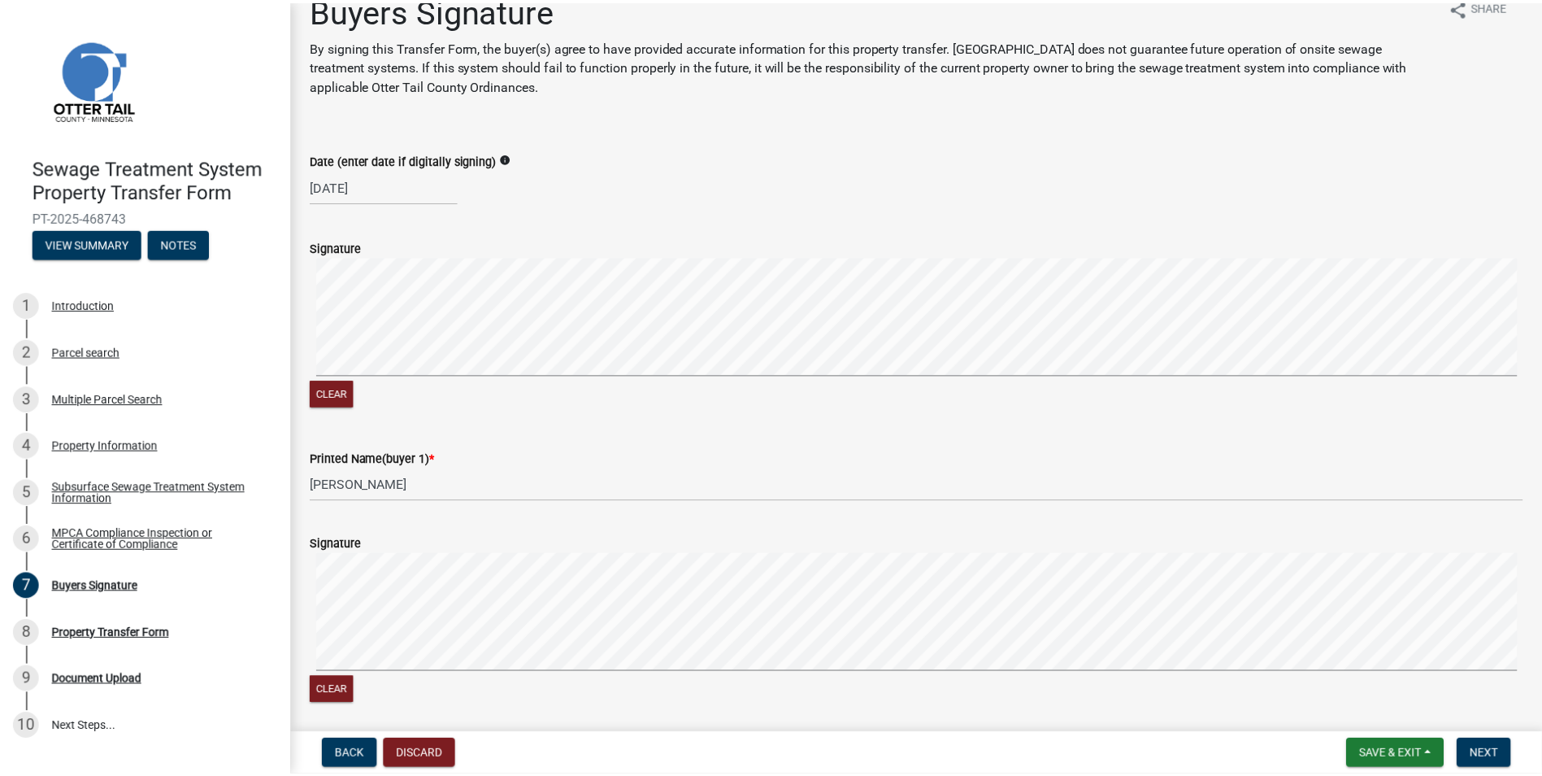
scroll to position [0, 0]
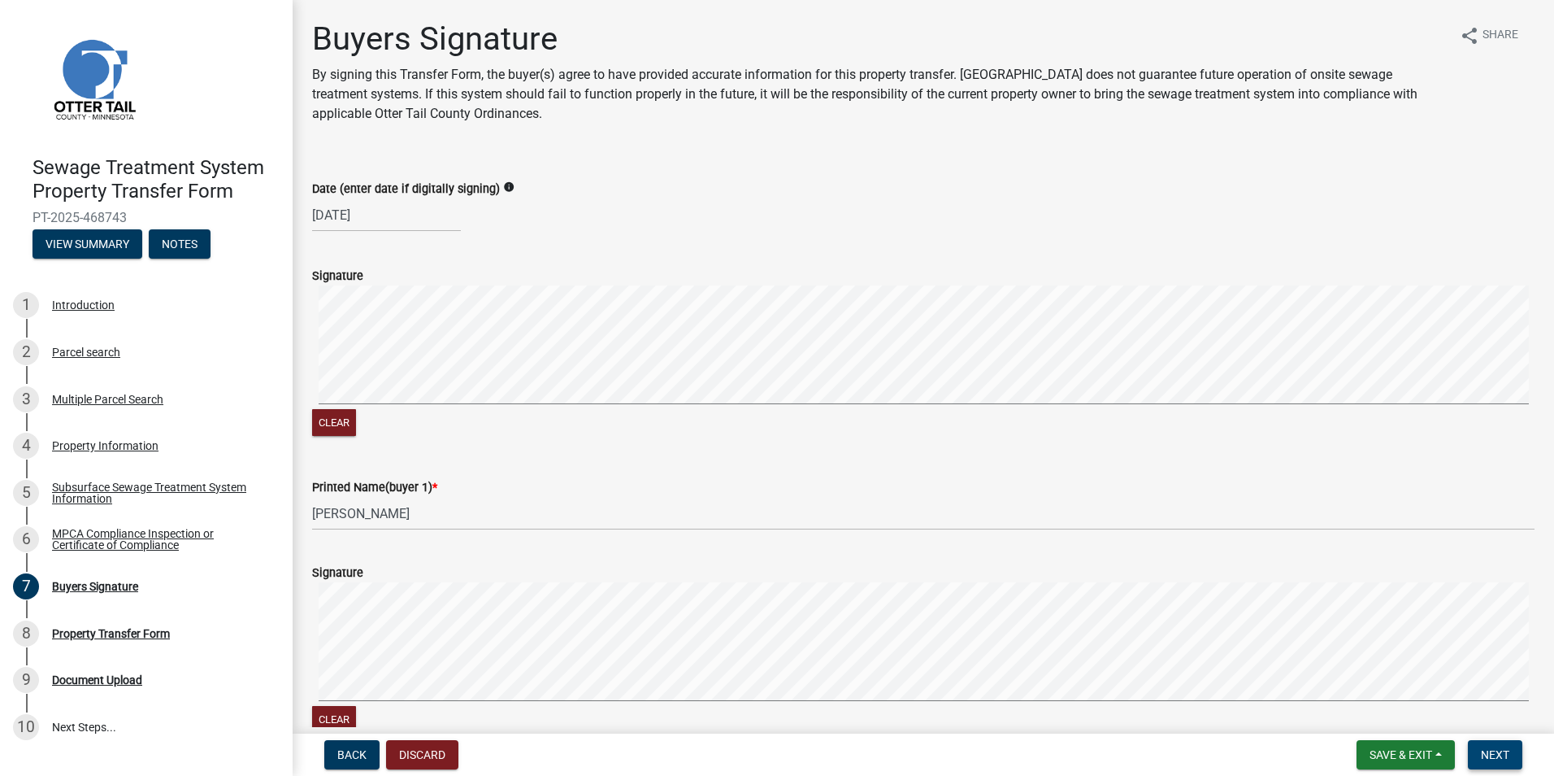
type input "[PERSON_NAME]"
click at [1483, 751] on span "Next" at bounding box center [1495, 754] width 28 height 13
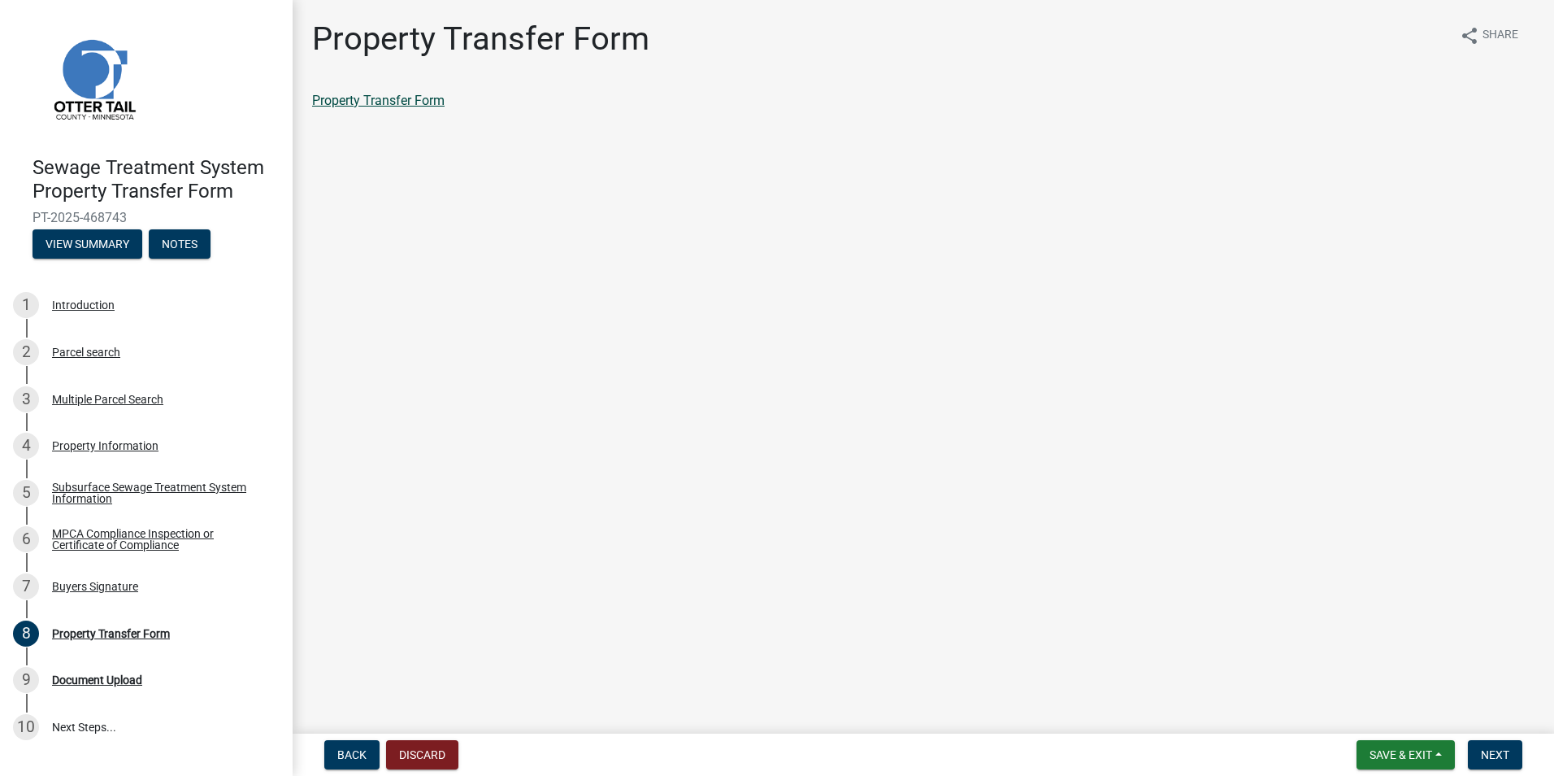
click at [386, 102] on link "Property Transfer Form" at bounding box center [378, 100] width 133 height 15
click at [372, 95] on link "Property Transfer Form" at bounding box center [378, 100] width 133 height 15
drag, startPoint x: 1412, startPoint y: 761, endPoint x: 1424, endPoint y: 775, distance: 18.4
click at [1412, 760] on span "Save & Exit" at bounding box center [1401, 754] width 63 height 13
click at [1376, 713] on button "Save & Exit" at bounding box center [1390, 712] width 130 height 39
